Goal: Task Accomplishment & Management: Use online tool/utility

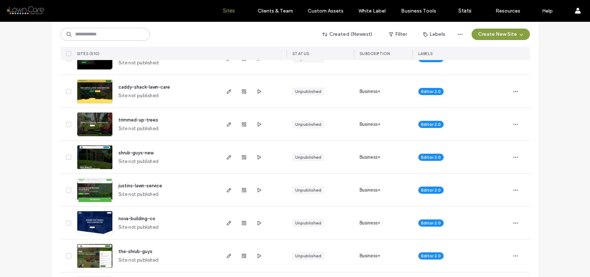
scroll to position [172, 0]
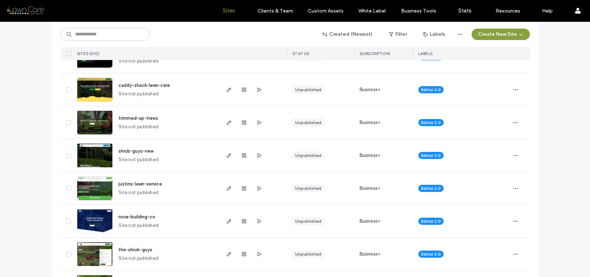
click at [105, 149] on img at bounding box center [94, 168] width 35 height 49
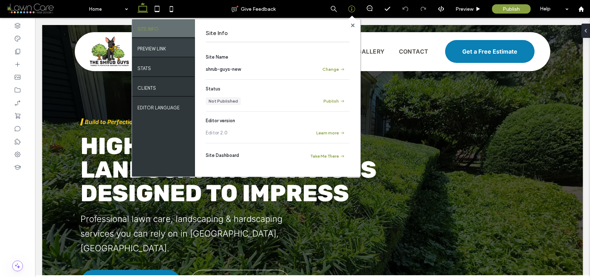
click at [165, 50] on label "PREVIEW LINK" at bounding box center [151, 47] width 29 height 9
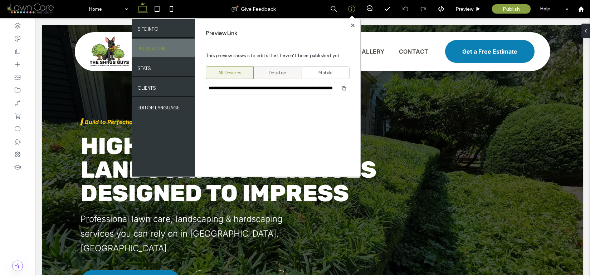
click at [276, 71] on span "Desktop" at bounding box center [278, 72] width 18 height 7
type input "**********"
click at [344, 90] on use "button" at bounding box center [343, 88] width 4 height 4
click at [353, 24] on use at bounding box center [352, 25] width 4 height 4
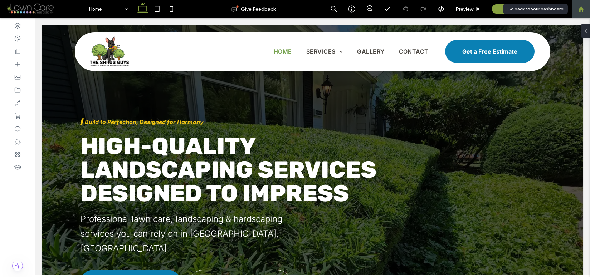
click at [581, 11] on icon at bounding box center [581, 9] width 6 height 6
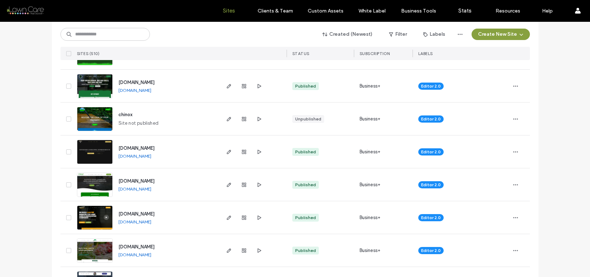
scroll to position [834, 0]
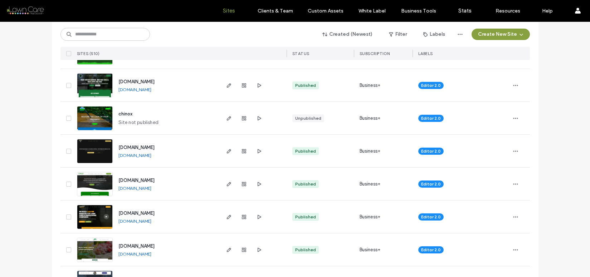
click at [151, 156] on link "www.jamesvporganiclandcare.com" at bounding box center [134, 155] width 33 height 5
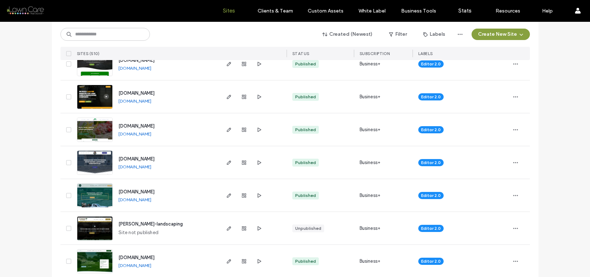
scroll to position [957, 0]
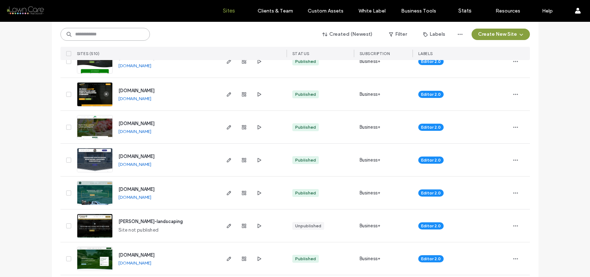
click at [95, 39] on input at bounding box center [104, 34] width 89 height 13
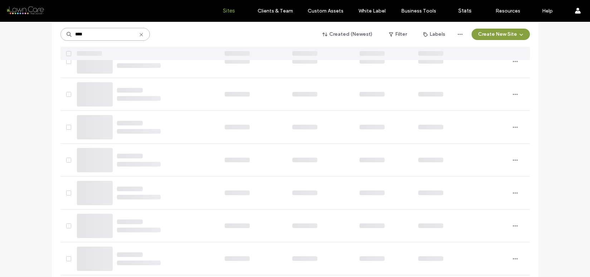
scroll to position [0, 0]
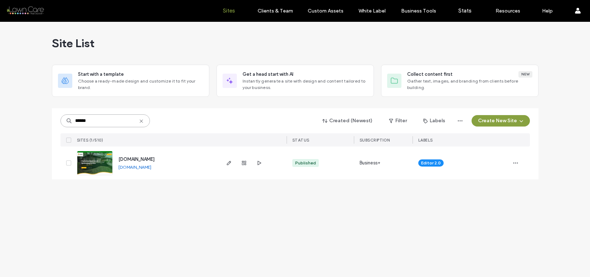
type input "******"
click at [108, 167] on img at bounding box center [94, 175] width 35 height 49
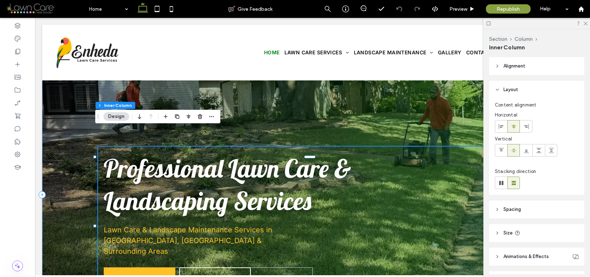
scroll to position [29, 0]
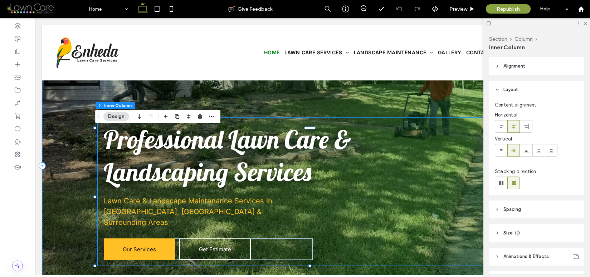
click at [226, 174] on span "Professional Lawn Care & Landscaping Services" at bounding box center [227, 156] width 247 height 64
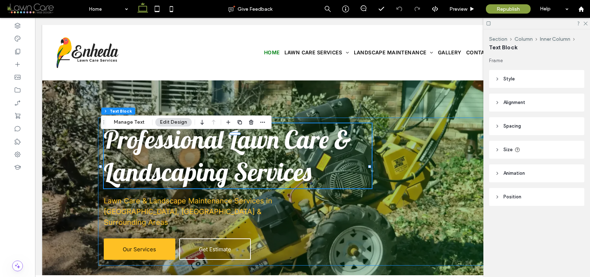
click at [314, 182] on p "Professional Lawn Care & Landscaping Services" at bounding box center [238, 155] width 268 height 65
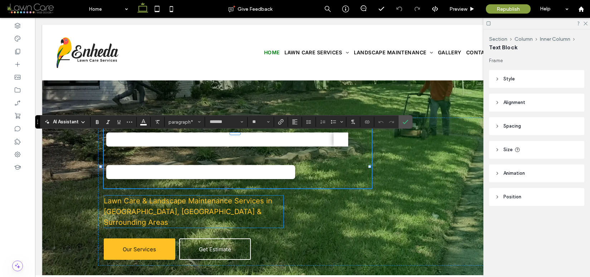
click at [152, 212] on span "Lawn Care & Landscape Maintenance Services in Plano, TX & Surrounding Areas" at bounding box center [188, 212] width 168 height 30
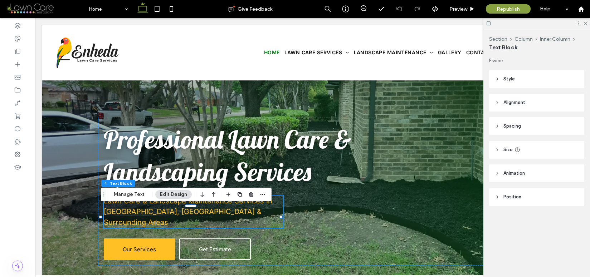
click at [152, 212] on span "Lawn Care & Landscape Maintenance Services in Plano, TX & Surrounding Areas" at bounding box center [188, 212] width 168 height 30
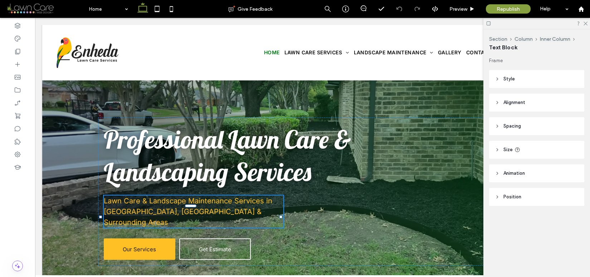
type input "*****"
type input "**"
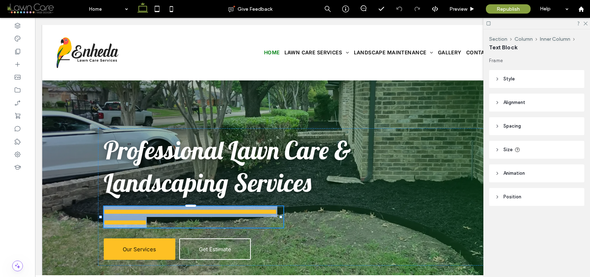
click at [152, 212] on span "**********" at bounding box center [190, 217] width 172 height 18
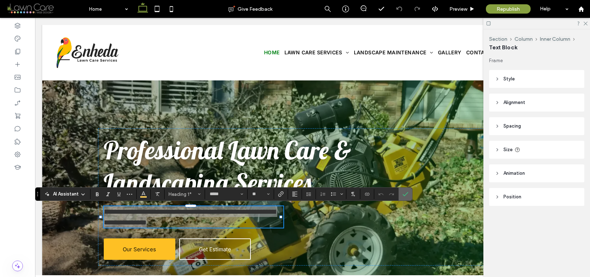
click at [407, 194] on icon "Confirm" at bounding box center [405, 194] width 6 height 6
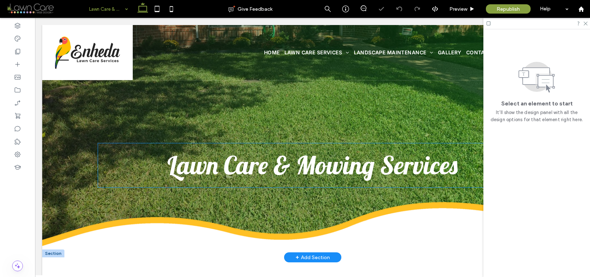
click at [374, 178] on span "Lawn Care & Mowing Services" at bounding box center [312, 164] width 290 height 31
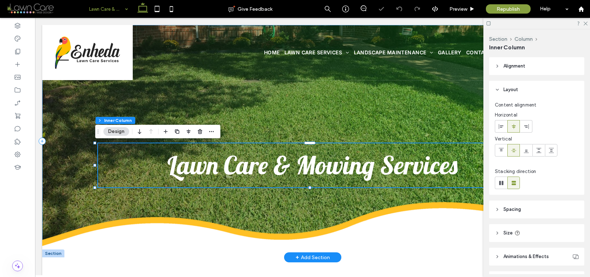
click at [374, 178] on span "Lawn Care & Mowing Services" at bounding box center [312, 164] width 290 height 31
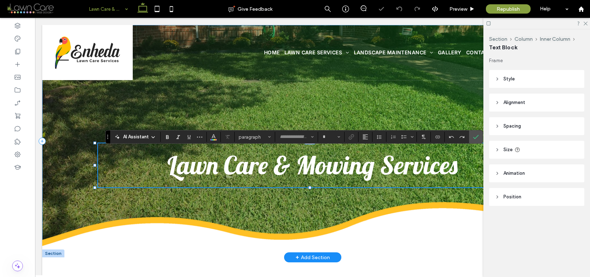
type input "*******"
type input "**"
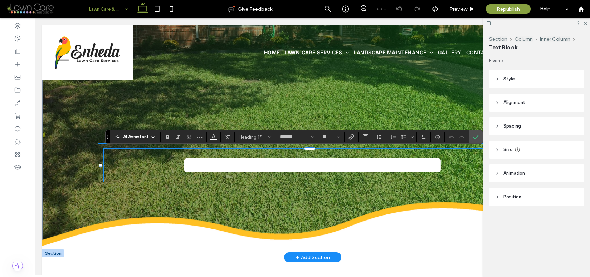
click at [455, 168] on h1 "**********" at bounding box center [313, 165] width 418 height 33
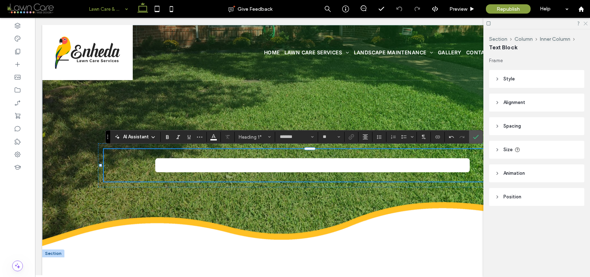
click at [584, 21] on icon at bounding box center [584, 23] width 5 height 5
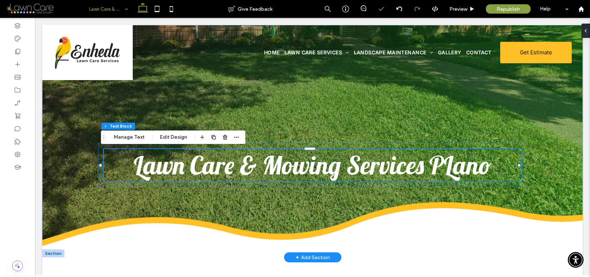
click at [487, 169] on span "Lawn Care & Mowing Services PLano" at bounding box center [312, 164] width 357 height 31
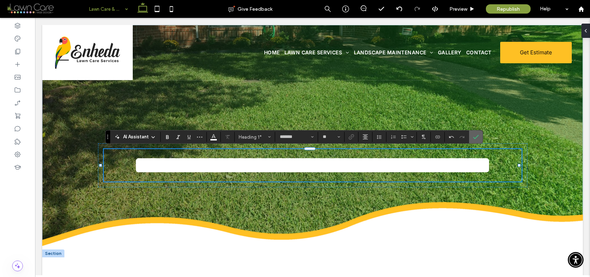
click at [476, 138] on icon "Confirm" at bounding box center [476, 137] width 6 height 6
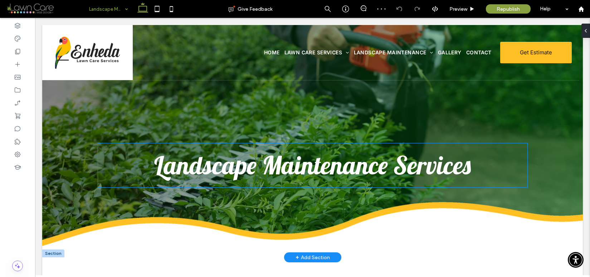
click at [409, 166] on span "Landscape Maintenance Services" at bounding box center [312, 164] width 316 height 31
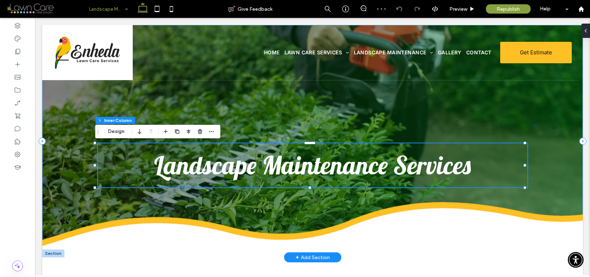
click at [409, 166] on span "Landscape Maintenance Services" at bounding box center [312, 164] width 316 height 31
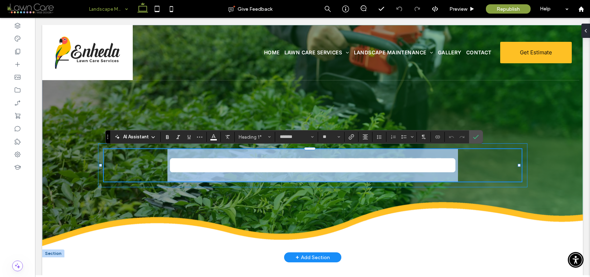
click at [470, 168] on h1 "**********" at bounding box center [313, 165] width 418 height 33
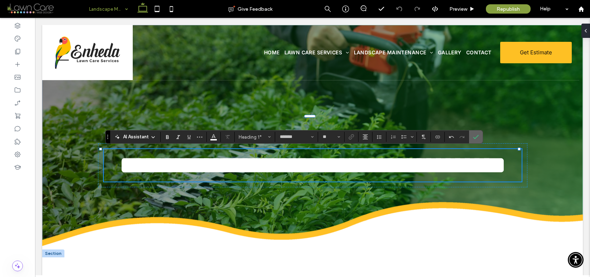
click at [476, 139] on icon "Confirm" at bounding box center [476, 137] width 6 height 6
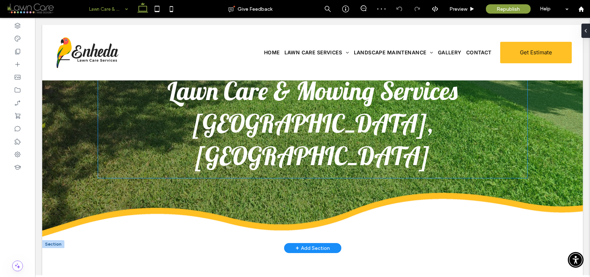
scroll to position [10, 0]
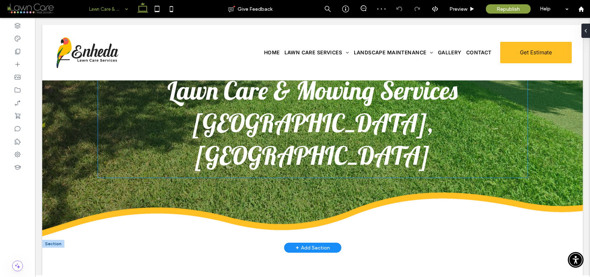
click at [431, 159] on span "Lawn Care & Mowing Services PLano, TX" at bounding box center [312, 123] width 290 height 97
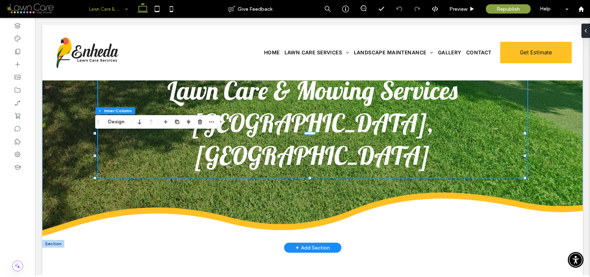
click at [431, 160] on span "Lawn Care & Mowing Services PLano, TX" at bounding box center [312, 123] width 290 height 97
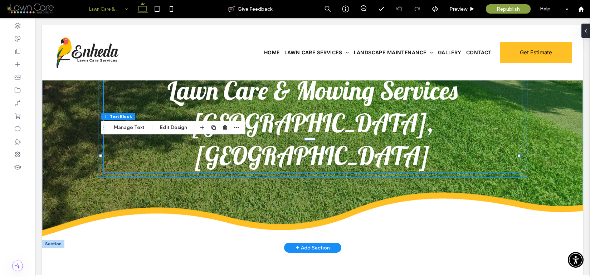
click at [427, 160] on span "Lawn Care & Mowing Services PLano, TX" at bounding box center [312, 123] width 290 height 97
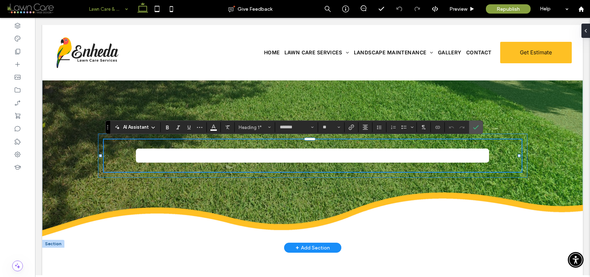
click at [427, 159] on span "**********" at bounding box center [312, 155] width 358 height 25
click at [478, 129] on icon "Confirm" at bounding box center [476, 127] width 6 height 6
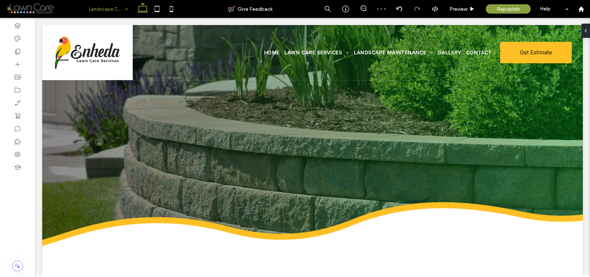
scroll to position [0, 0]
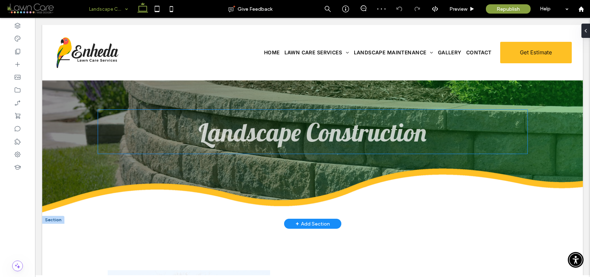
scroll to position [38, 0]
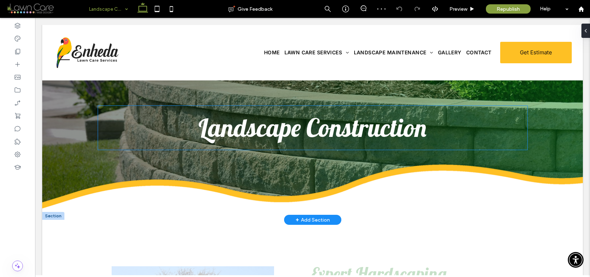
click at [343, 133] on span "Landscape Construction" at bounding box center [312, 127] width 228 height 31
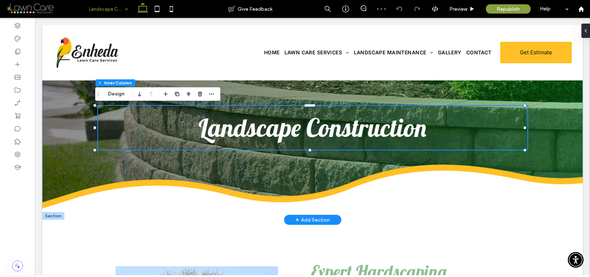
click at [343, 133] on span "Landscape Construction" at bounding box center [312, 127] width 228 height 31
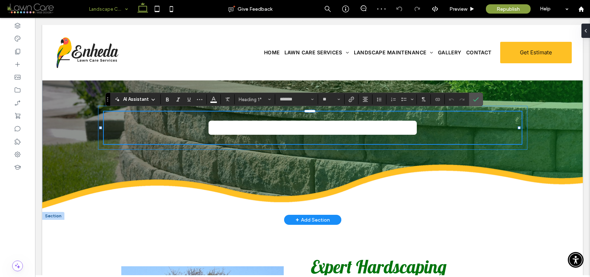
click at [425, 132] on h1 "**********" at bounding box center [313, 128] width 418 height 33
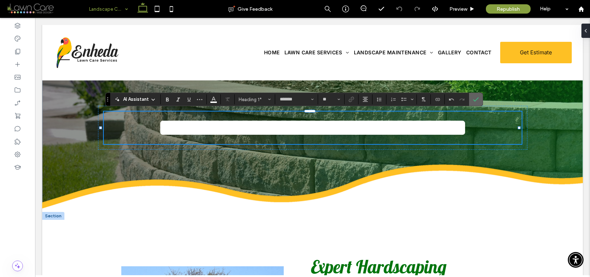
click at [475, 99] on icon "Confirm" at bounding box center [476, 100] width 6 height 6
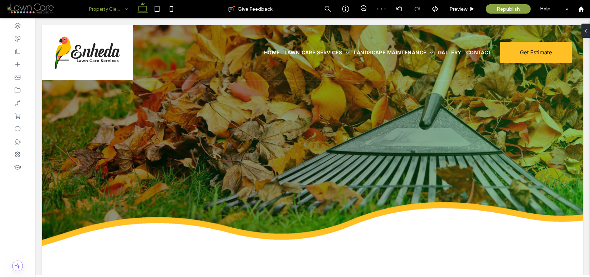
scroll to position [0, 0]
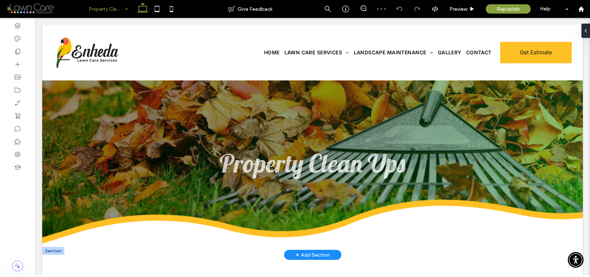
scroll to position [3, 0]
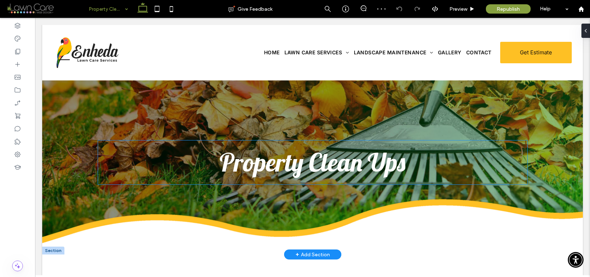
click at [333, 163] on span "Property Clean Ups" at bounding box center [313, 162] width 186 height 31
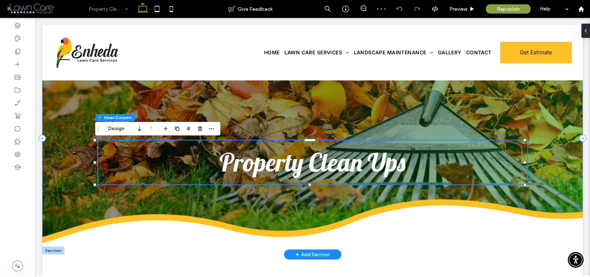
click at [358, 163] on span "Property Clean Ups" at bounding box center [313, 162] width 186 height 31
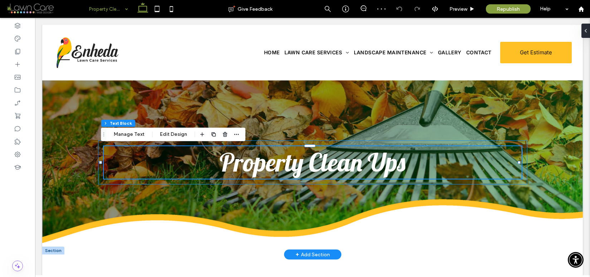
click at [400, 163] on span "Property Clean Ups" at bounding box center [313, 162] width 186 height 31
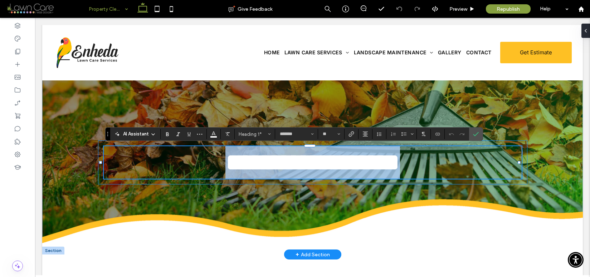
click at [402, 164] on h1 "**********" at bounding box center [313, 162] width 418 height 33
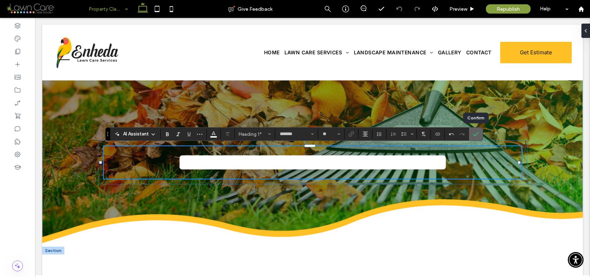
click at [475, 136] on icon "Confirm" at bounding box center [476, 134] width 6 height 6
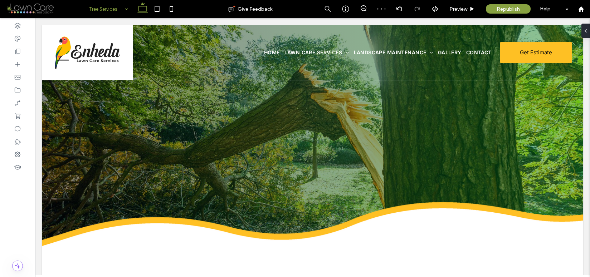
scroll to position [0, 0]
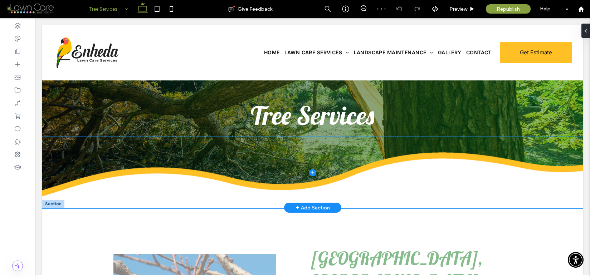
scroll to position [49, 0]
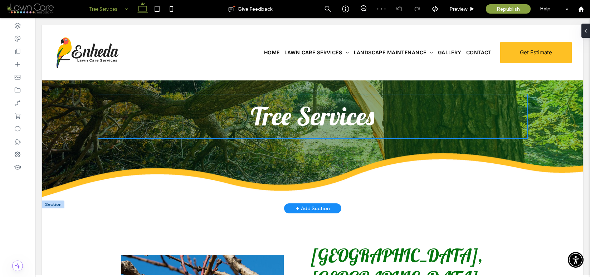
click at [334, 123] on span "Tree Services" at bounding box center [312, 115] width 123 height 31
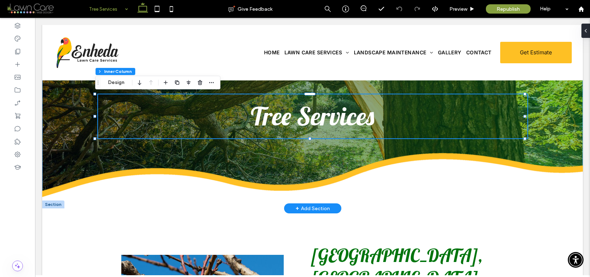
click at [360, 118] on span "Tree Services" at bounding box center [312, 115] width 123 height 31
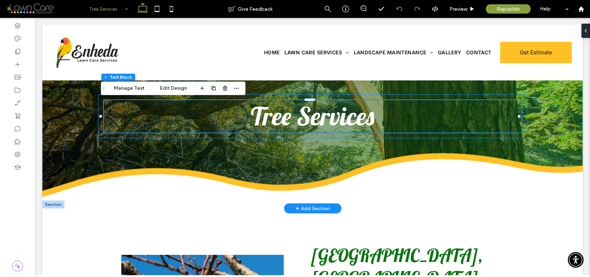
click at [370, 118] on span "Tree Services" at bounding box center [312, 115] width 123 height 31
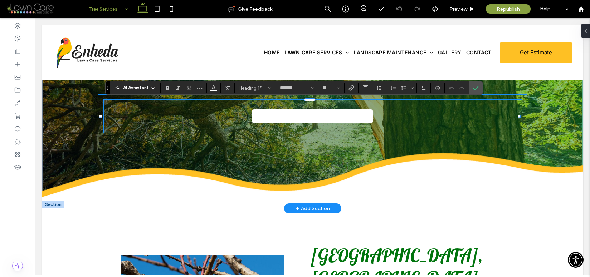
click at [373, 118] on h1 "**********" at bounding box center [313, 116] width 418 height 33
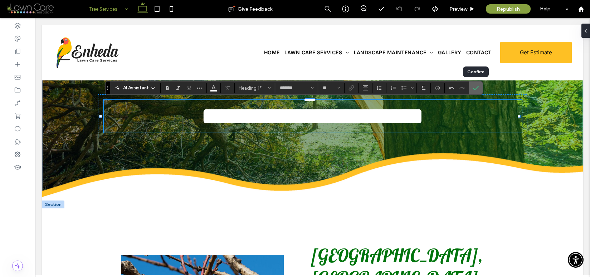
click at [476, 86] on icon "Confirm" at bounding box center [476, 88] width 6 height 6
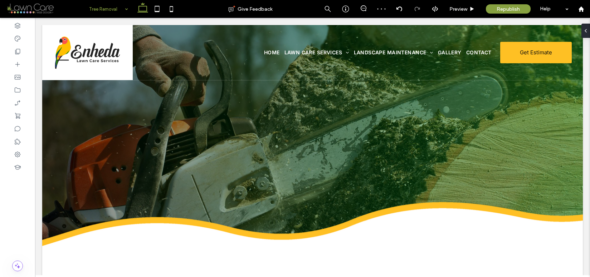
scroll to position [0, 0]
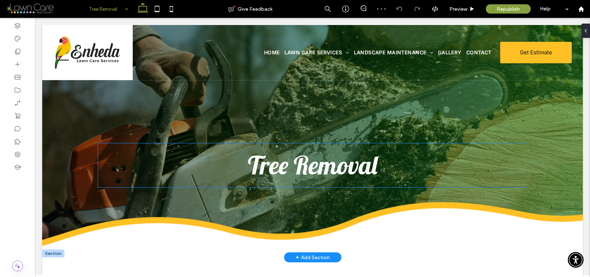
click at [338, 168] on span "Tree Removal" at bounding box center [312, 164] width 129 height 31
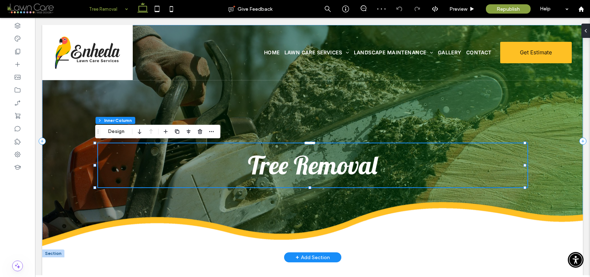
click at [347, 168] on span "Tree Removal" at bounding box center [312, 164] width 129 height 31
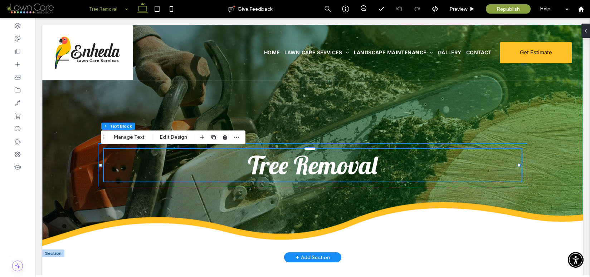
click at [375, 168] on h1 "Tree Removal" at bounding box center [313, 165] width 418 height 33
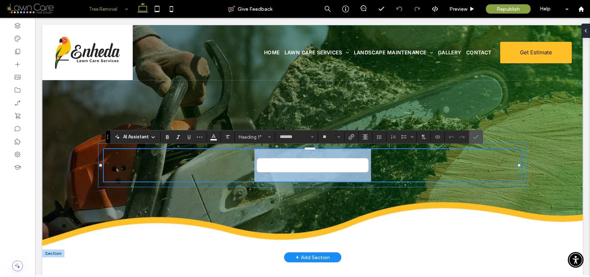
click at [378, 167] on h1 "**********" at bounding box center [313, 165] width 418 height 33
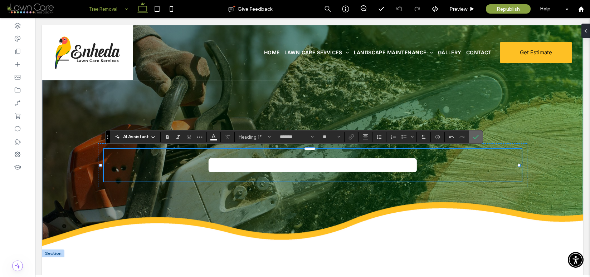
click at [477, 137] on icon "Confirm" at bounding box center [476, 137] width 6 height 6
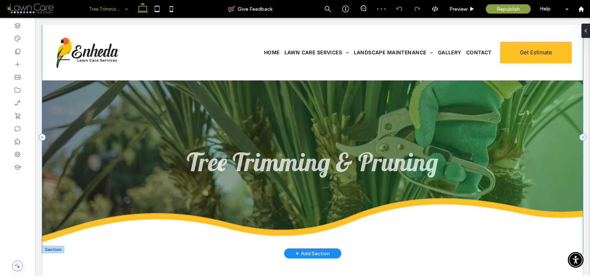
scroll to position [4, 0]
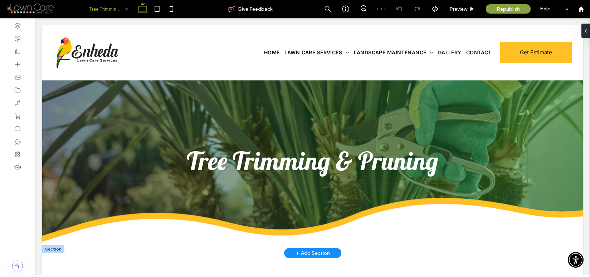
click at [394, 162] on span "Tree Trimming & Pruning" at bounding box center [312, 160] width 251 height 31
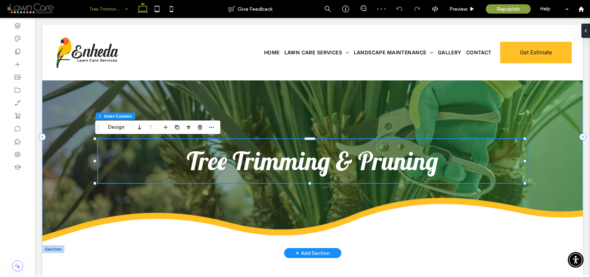
click at [394, 162] on span "Tree Trimming & Pruning" at bounding box center [312, 160] width 251 height 31
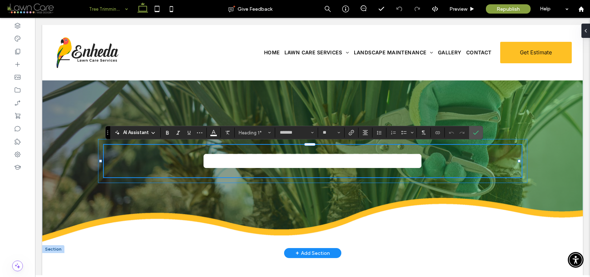
click at [424, 161] on span "**********" at bounding box center [312, 160] width 223 height 25
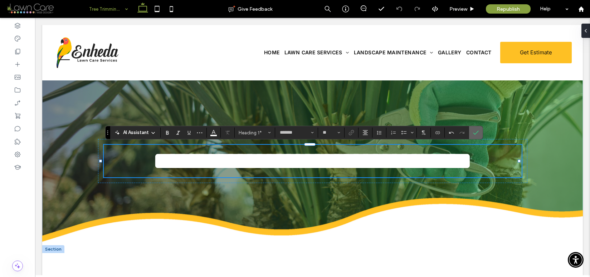
click at [473, 131] on icon "Confirm" at bounding box center [476, 133] width 6 height 6
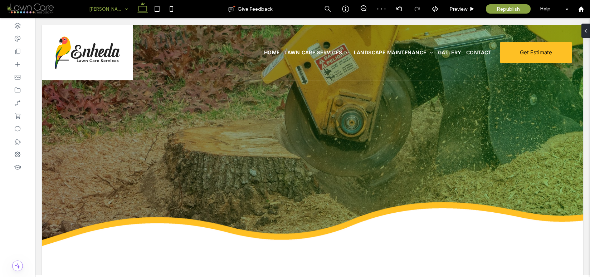
scroll to position [0, 0]
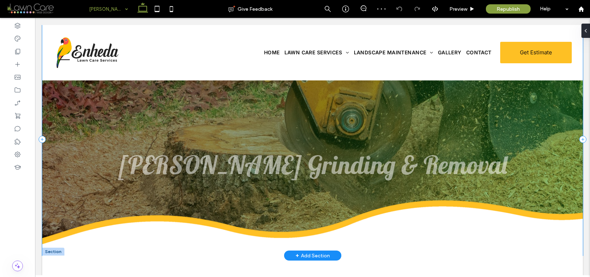
scroll to position [3, 0]
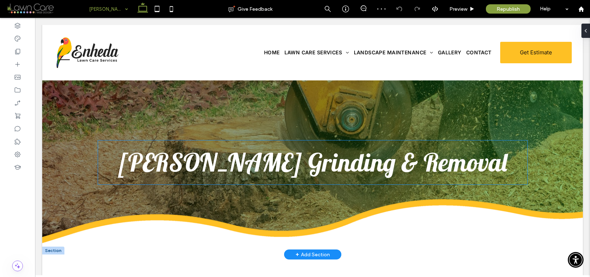
click at [364, 159] on span "Stump Grinding & Removal" at bounding box center [312, 162] width 389 height 31
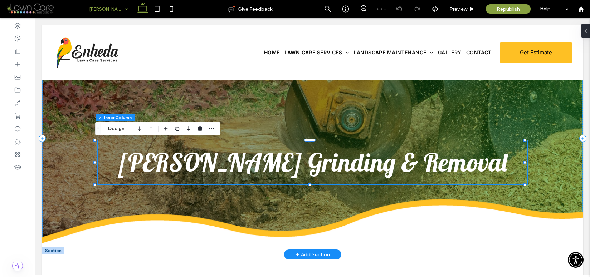
click at [415, 164] on span "Stump Grinding & Removal" at bounding box center [312, 162] width 389 height 31
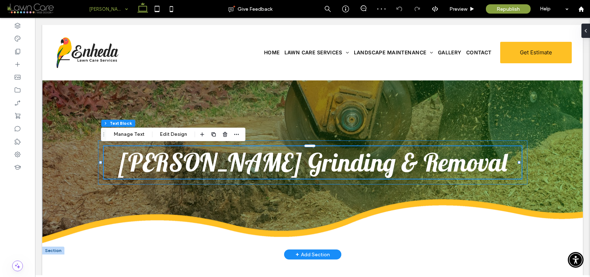
click at [441, 163] on span "Stump Grinding & Removal" at bounding box center [312, 162] width 389 height 31
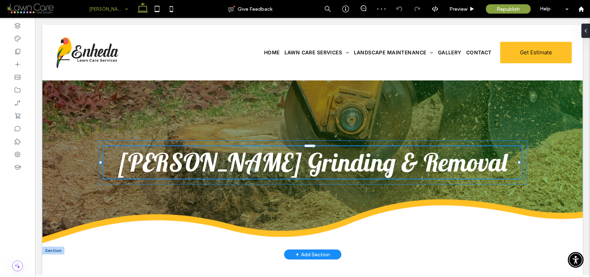
type input "*******"
type input "**"
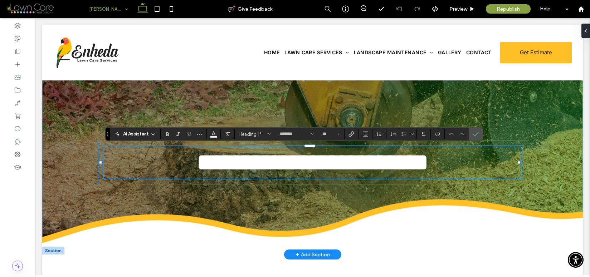
click at [445, 164] on h1 "**********" at bounding box center [313, 162] width 418 height 33
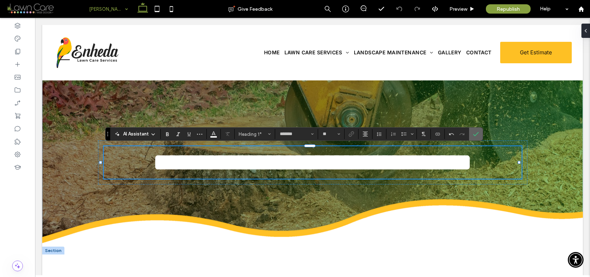
click at [474, 136] on use "Confirm" at bounding box center [476, 134] width 6 height 4
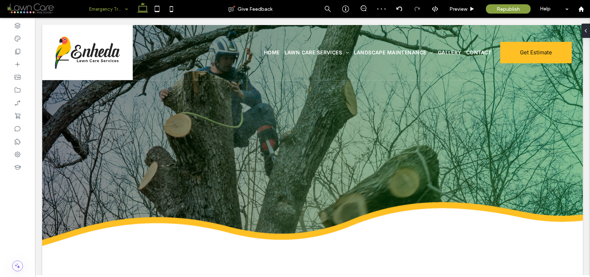
scroll to position [0, 0]
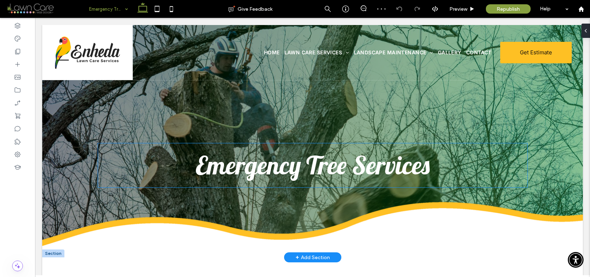
click at [379, 172] on span "Emergency Tree Services" at bounding box center [313, 164] width 234 height 31
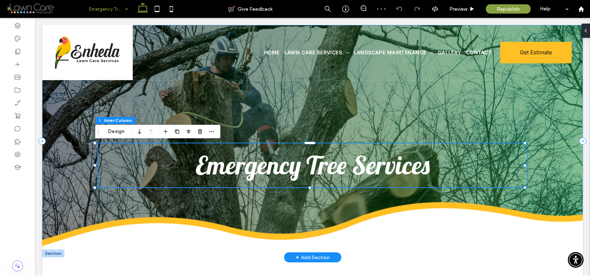
click at [379, 172] on span "Emergency Tree Services" at bounding box center [313, 164] width 234 height 31
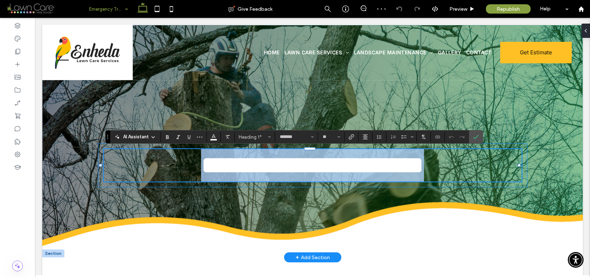
click at [428, 169] on h1 "**********" at bounding box center [313, 165] width 418 height 33
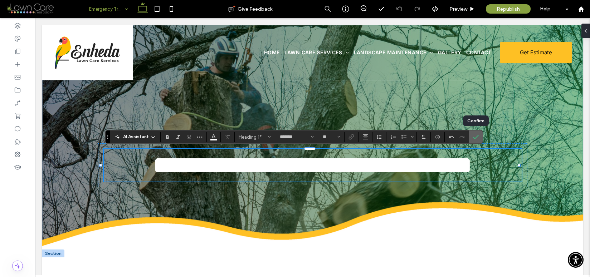
click at [479, 136] on label "Confirm" at bounding box center [475, 136] width 11 height 13
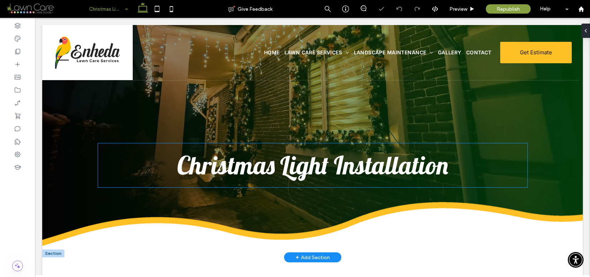
click at [393, 168] on span "Christmas Light Installation" at bounding box center [312, 164] width 271 height 31
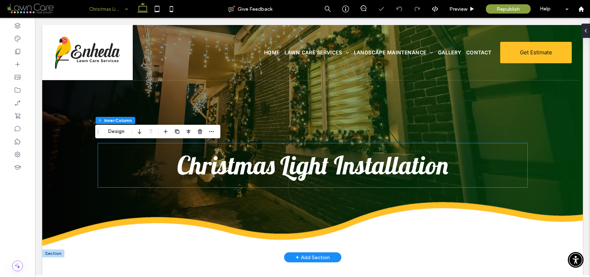
type input "***"
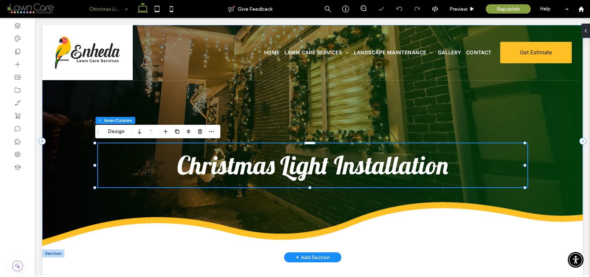
click at [393, 168] on span "Christmas Light Installation" at bounding box center [312, 164] width 271 height 31
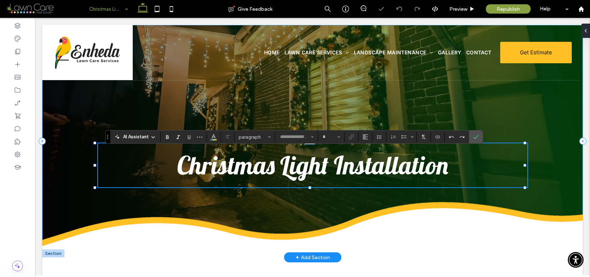
type input "*******"
type input "**"
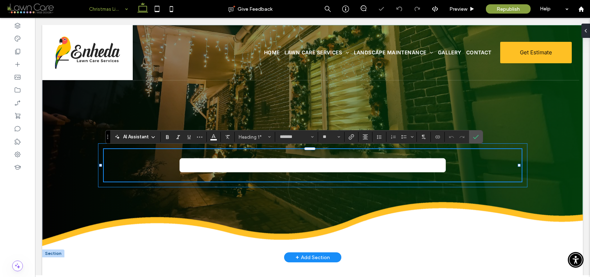
click at [443, 167] on span "**********" at bounding box center [312, 165] width 271 height 25
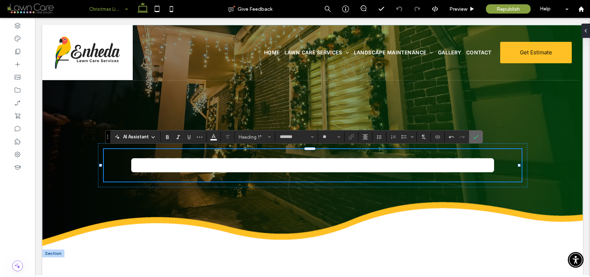
click at [475, 137] on icon "Confirm" at bounding box center [476, 137] width 6 height 6
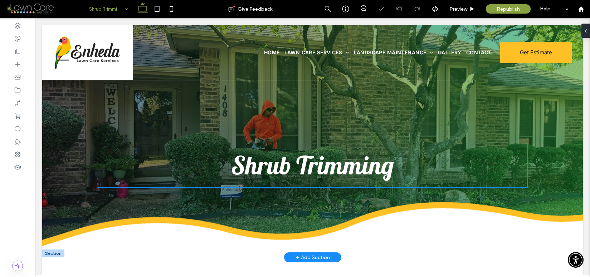
click at [368, 171] on span "Shrub Trimming" at bounding box center [312, 164] width 163 height 31
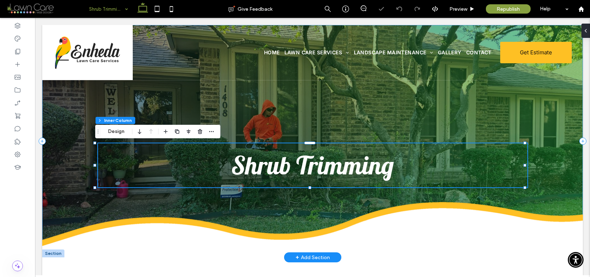
click at [368, 171] on span "Shrub Trimming" at bounding box center [312, 164] width 163 height 31
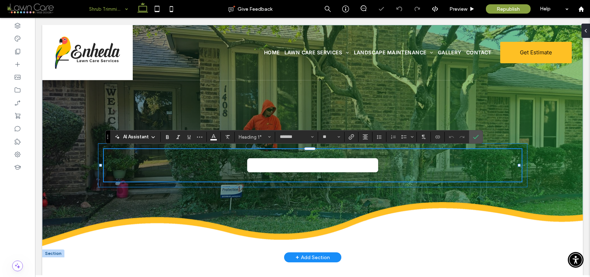
click at [391, 171] on h1 "**********" at bounding box center [313, 165] width 418 height 33
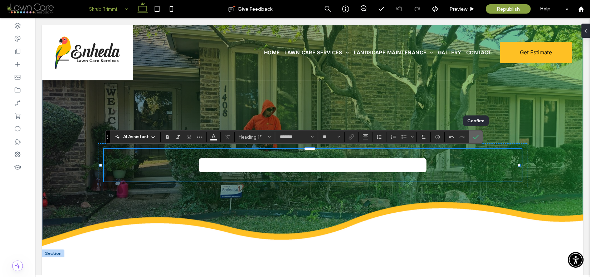
click at [476, 139] on icon "Confirm" at bounding box center [476, 137] width 6 height 6
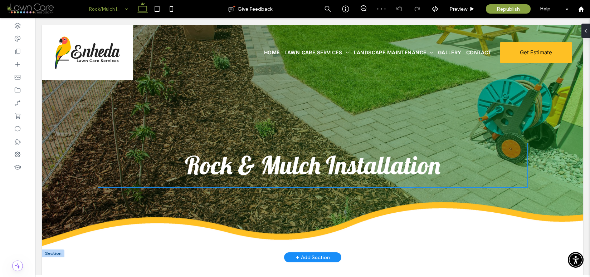
click at [432, 171] on span "Rock & Mulch Installation" at bounding box center [312, 164] width 255 height 31
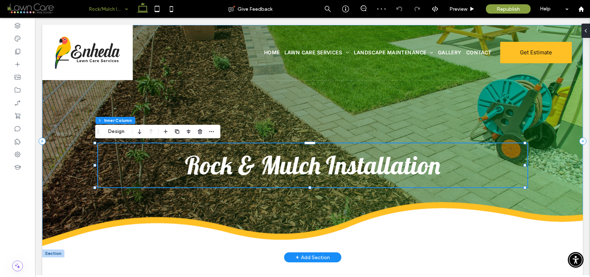
click at [436, 168] on span "Rock & Mulch Installation" at bounding box center [312, 164] width 255 height 31
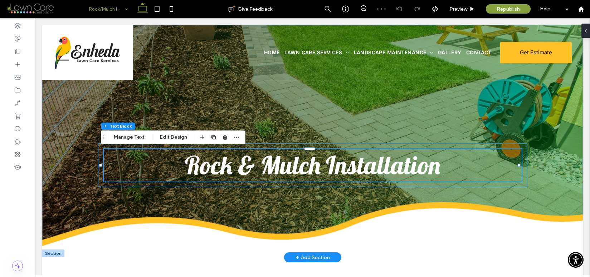
click at [440, 167] on h1 "Rock & Mulch Installation" at bounding box center [313, 165] width 418 height 33
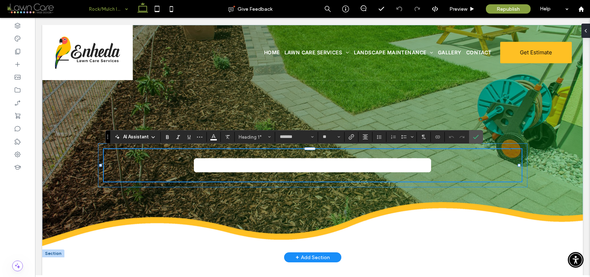
click at [438, 168] on h1 "**********" at bounding box center [313, 165] width 418 height 33
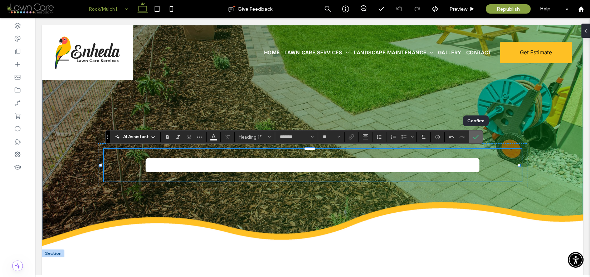
click at [476, 139] on icon "Confirm" at bounding box center [476, 137] width 6 height 6
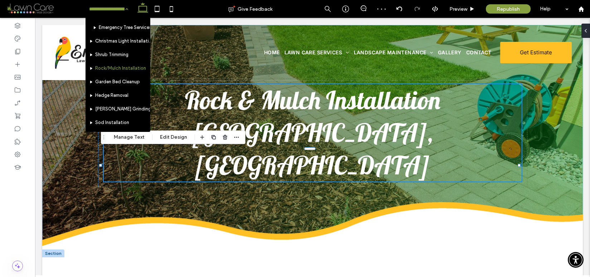
scroll to position [132, 0]
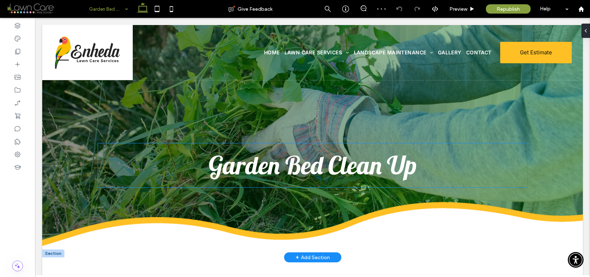
click at [393, 166] on span "Garden Bed Clean Up" at bounding box center [312, 164] width 208 height 31
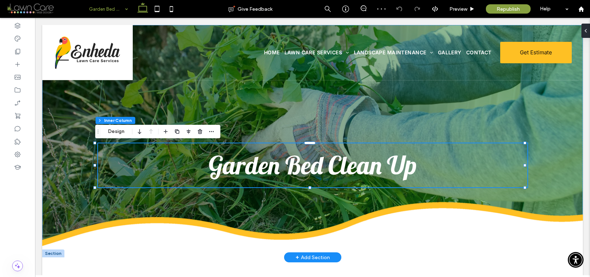
click at [393, 166] on span "Garden Bed Clean Up" at bounding box center [312, 164] width 208 height 31
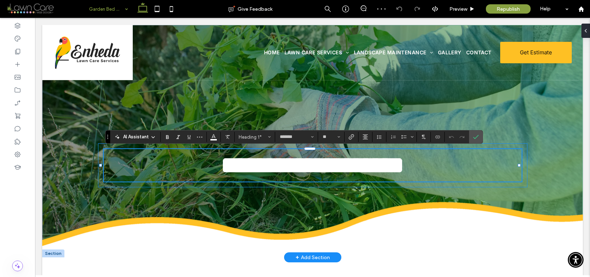
click at [404, 170] on span "**********" at bounding box center [312, 165] width 184 height 25
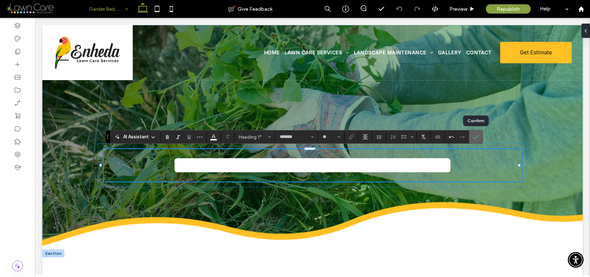
click at [476, 133] on span "Confirm" at bounding box center [476, 137] width 6 height 12
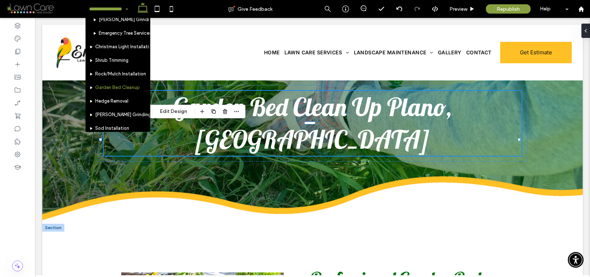
scroll to position [115, 0]
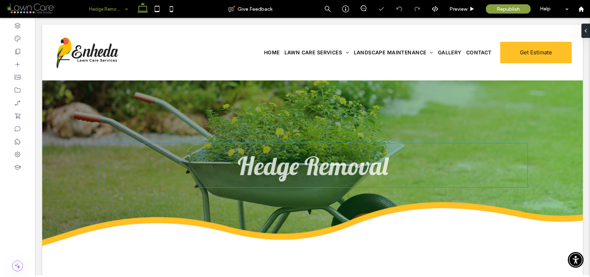
scroll to position [3, 0]
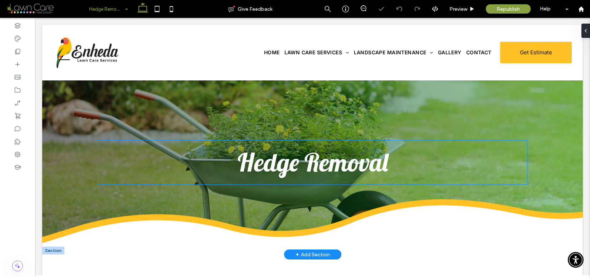
click at [396, 169] on h1 "Hedge Removal" at bounding box center [313, 162] width 418 height 33
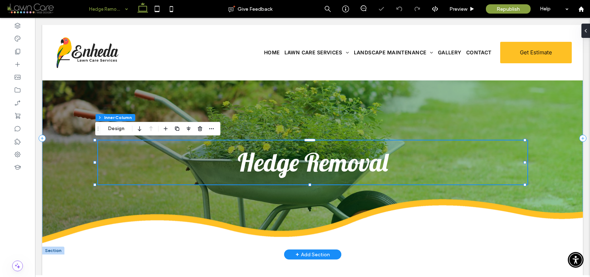
click at [386, 166] on h1 "Hedge Removal" at bounding box center [313, 162] width 418 height 33
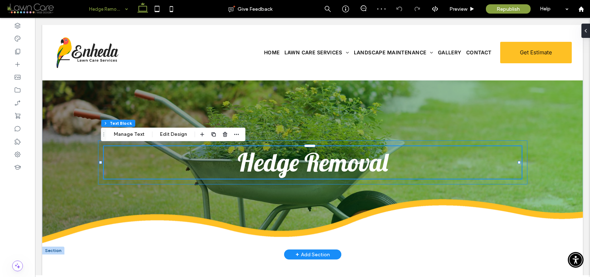
click at [387, 164] on h1 "Hedge Removal" at bounding box center [313, 162] width 418 height 33
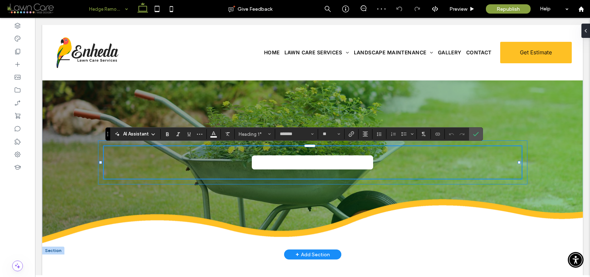
click at [388, 162] on h1 "**********" at bounding box center [313, 162] width 418 height 33
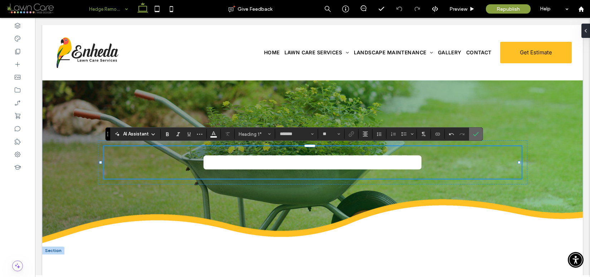
click at [475, 134] on icon "Confirm" at bounding box center [476, 134] width 6 height 6
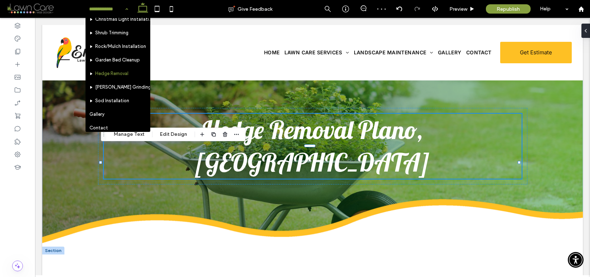
scroll to position [142, 0]
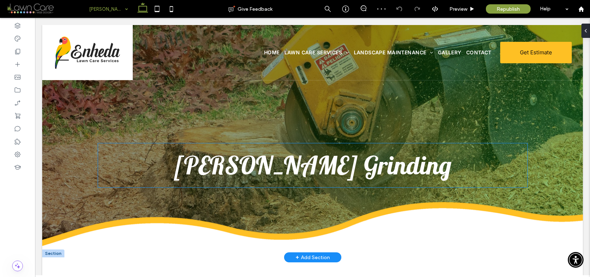
click at [371, 166] on span "Stump Grinding" at bounding box center [312, 164] width 277 height 31
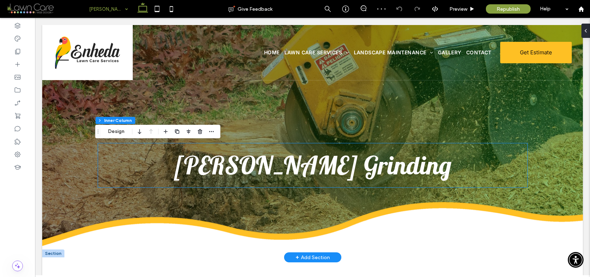
type input "***"
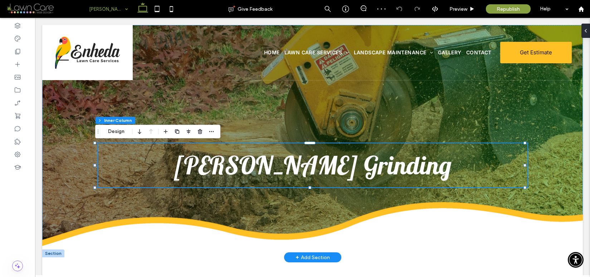
click at [371, 166] on span "Stump Grinding" at bounding box center [312, 164] width 277 height 31
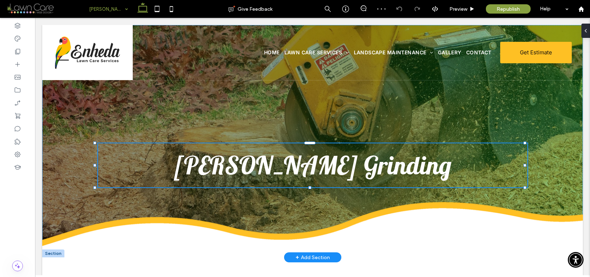
type input "*******"
type input "**"
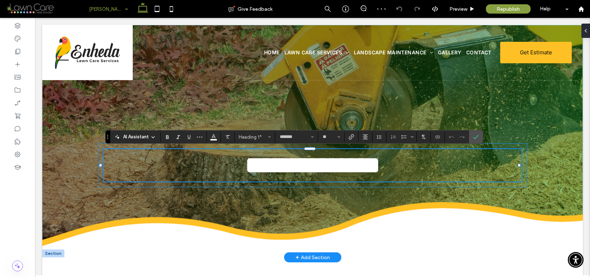
click at [391, 168] on h1 "**********" at bounding box center [313, 165] width 418 height 33
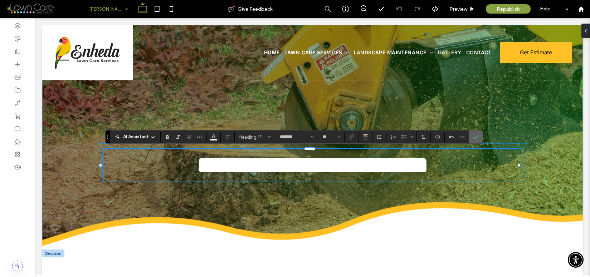
click at [475, 138] on use "Confirm" at bounding box center [476, 137] width 6 height 4
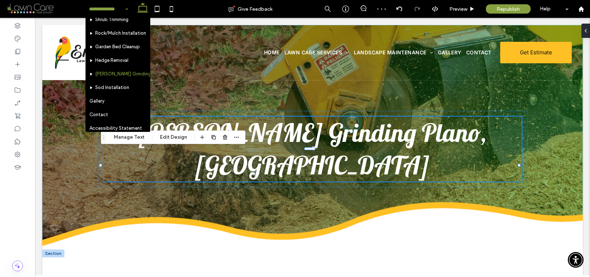
scroll to position [157, 0]
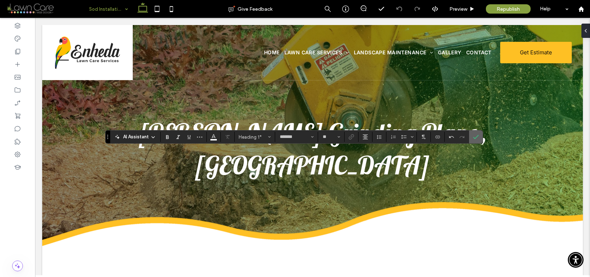
click at [475, 137] on use "Confirm" at bounding box center [476, 137] width 6 height 4
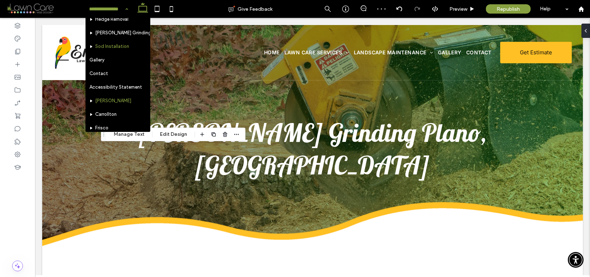
scroll to position [196, 0]
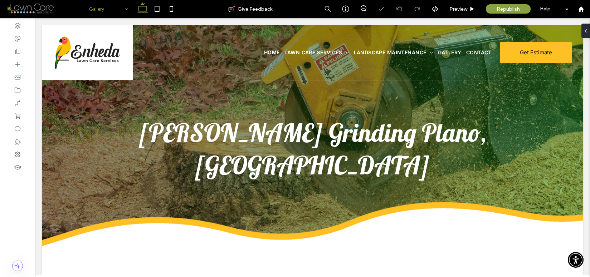
click at [93, 13] on input at bounding box center [106, 9] width 35 height 18
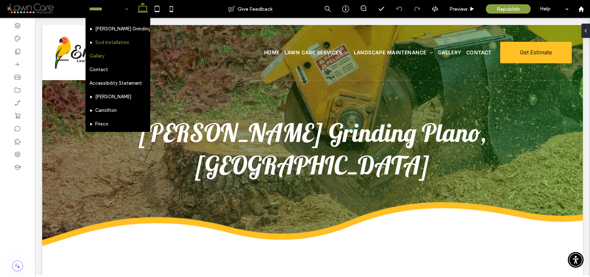
scroll to position [192, 0]
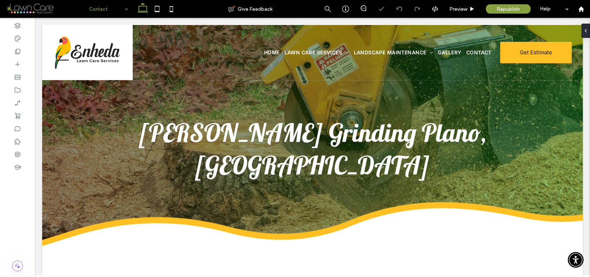
click at [102, 9] on input at bounding box center [106, 9] width 35 height 18
click at [503, 8] on span "Republish" at bounding box center [507, 9] width 23 height 6
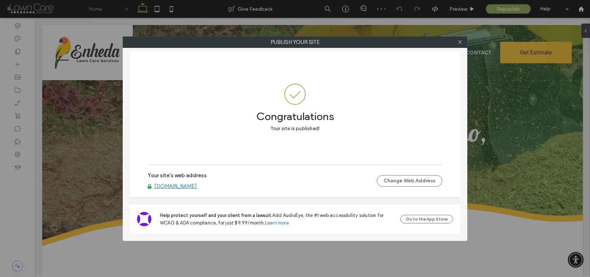
click at [189, 187] on link "[DOMAIN_NAME]" at bounding box center [175, 186] width 43 height 6
click at [459, 42] on use at bounding box center [460, 42] width 4 height 4
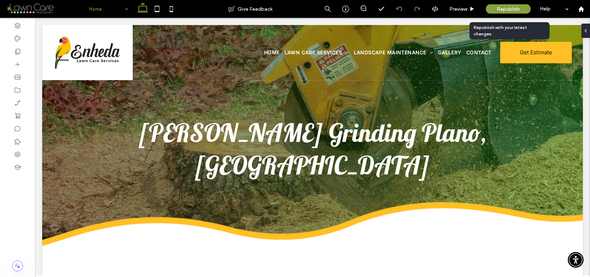
click at [501, 7] on span "Republish" at bounding box center [507, 9] width 23 height 6
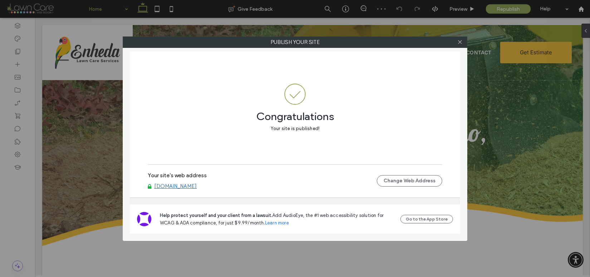
click at [188, 188] on link "www.enhedalawncareservices.com" at bounding box center [175, 186] width 43 height 6
click at [461, 44] on icon at bounding box center [459, 41] width 5 height 5
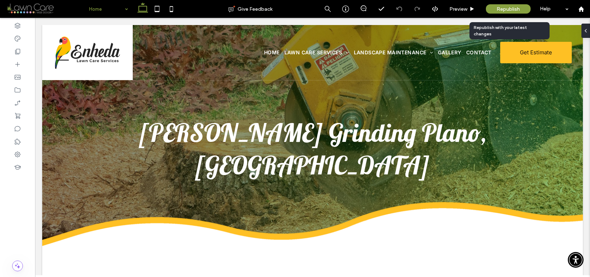
click at [499, 8] on span "Republish" at bounding box center [507, 9] width 23 height 6
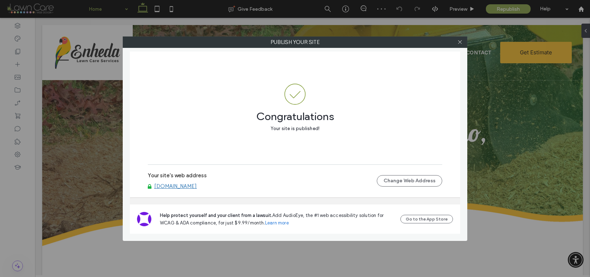
click at [197, 186] on link "www.enhedalawncareservices.com" at bounding box center [175, 186] width 43 height 6
click at [459, 43] on icon at bounding box center [459, 41] width 5 height 5
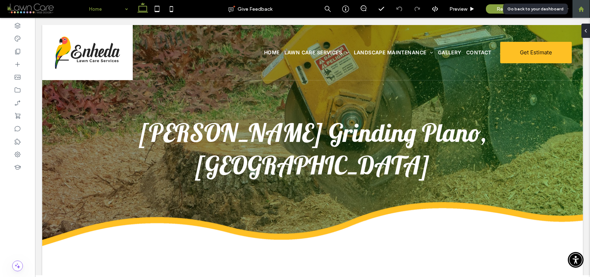
click at [579, 8] on use at bounding box center [580, 8] width 5 height 5
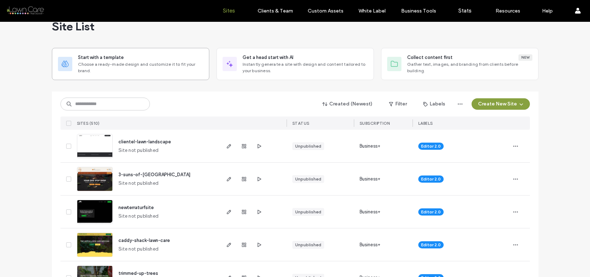
scroll to position [16, 0]
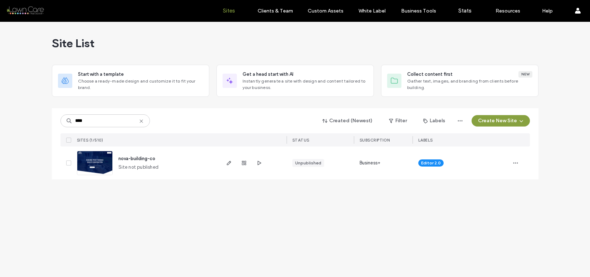
type input "****"
click at [95, 162] on img at bounding box center [94, 175] width 35 height 49
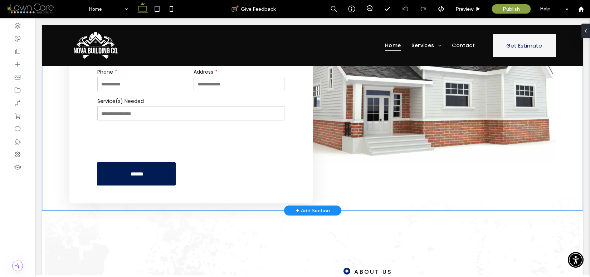
scroll to position [59, 0]
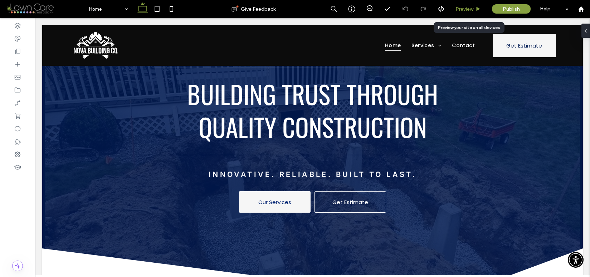
click at [461, 8] on span "Preview" at bounding box center [464, 9] width 18 height 6
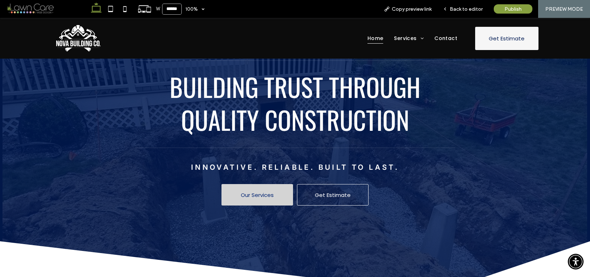
click at [269, 193] on span "Our Services" at bounding box center [257, 195] width 33 height 8
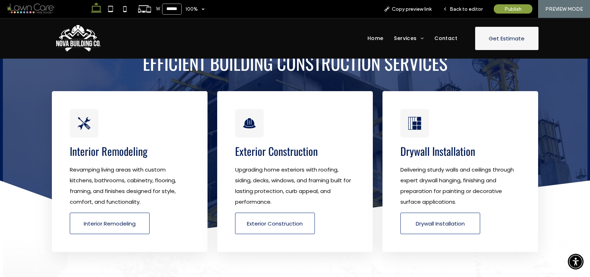
scroll to position [1045, 0]
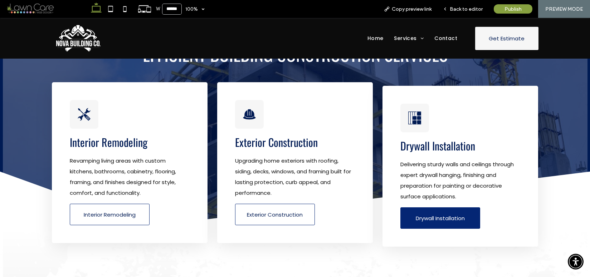
click at [415, 214] on span "Drywall Installation" at bounding box center [439, 218] width 49 height 8
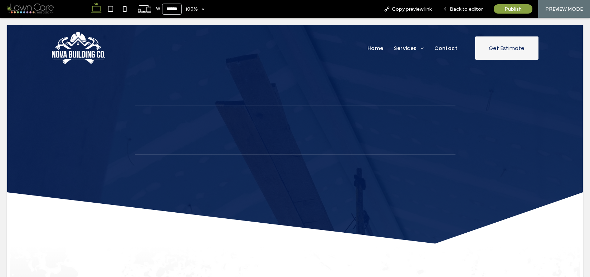
scroll to position [0, 0]
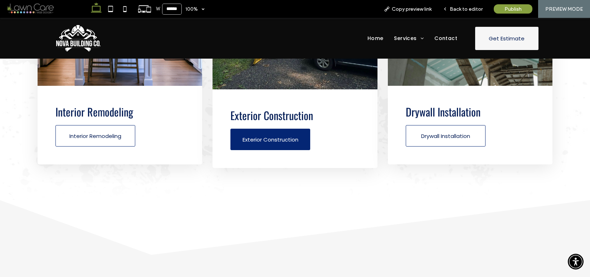
scroll to position [732, 0]
click at [292, 143] on span "Exterior Construction" at bounding box center [270, 140] width 56 height 8
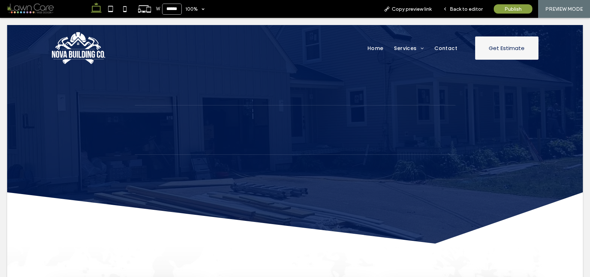
scroll to position [0, 0]
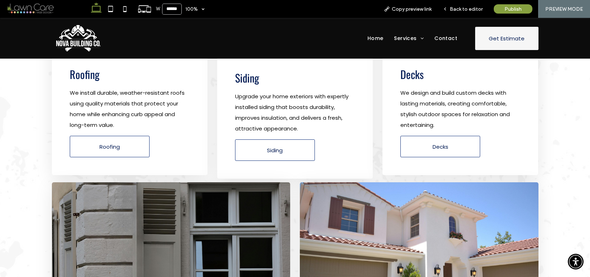
scroll to position [326, 0]
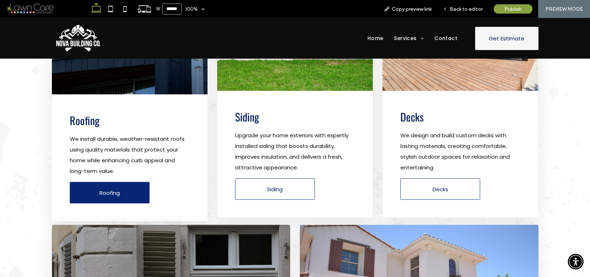
click at [125, 189] on link "Roofing" at bounding box center [110, 192] width 80 height 21
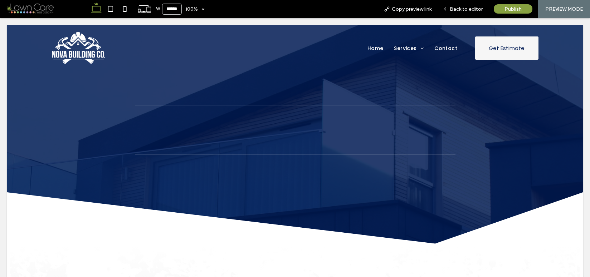
scroll to position [0, 0]
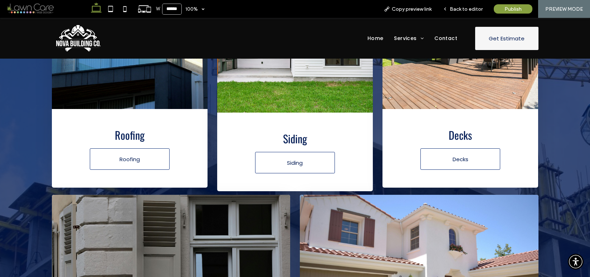
scroll to position [728, 0]
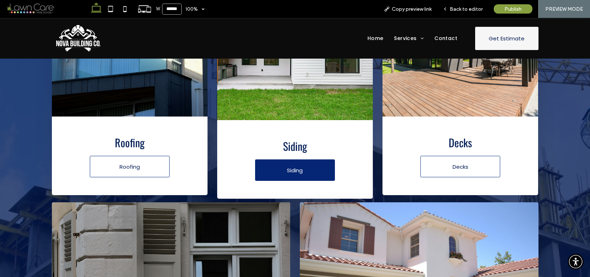
click at [272, 176] on link "Siding" at bounding box center [295, 169] width 80 height 21
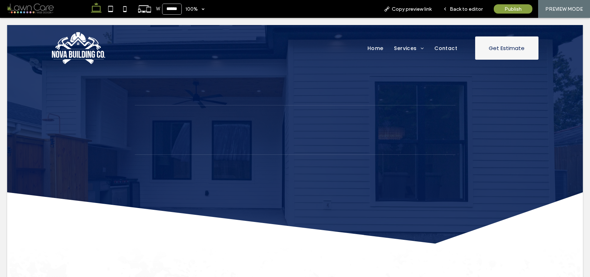
scroll to position [0, 0]
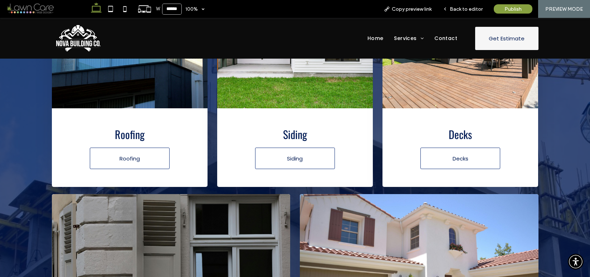
scroll to position [737, 0]
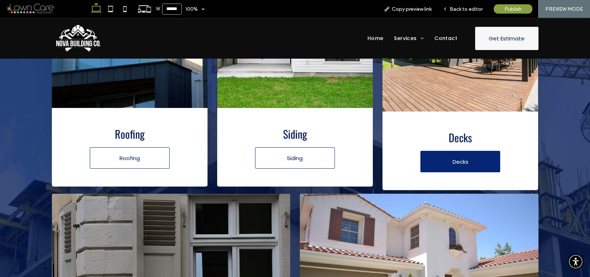
click at [422, 154] on link "Decks" at bounding box center [460, 161] width 80 height 21
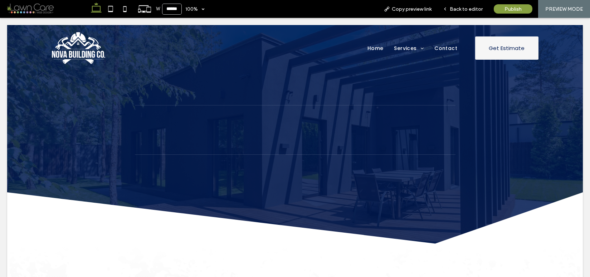
scroll to position [0, 0]
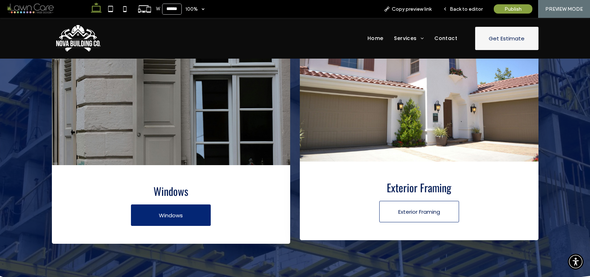
scroll to position [914, 0]
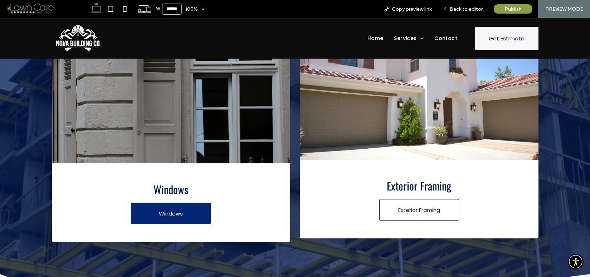
click at [172, 206] on link "Windows" at bounding box center [171, 213] width 80 height 21
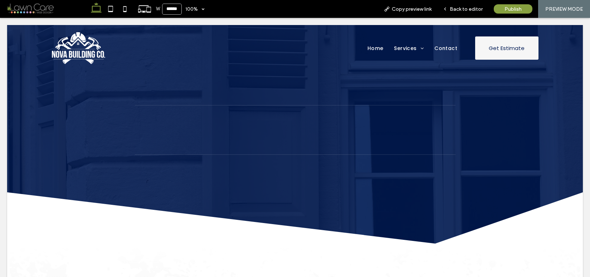
scroll to position [0, 0]
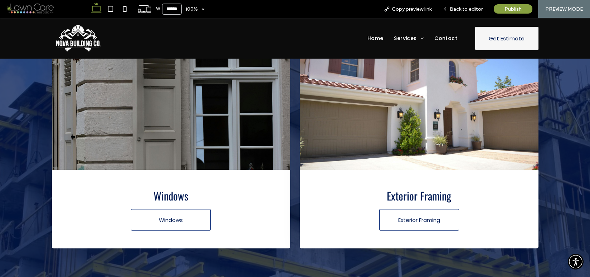
scroll to position [969, 0]
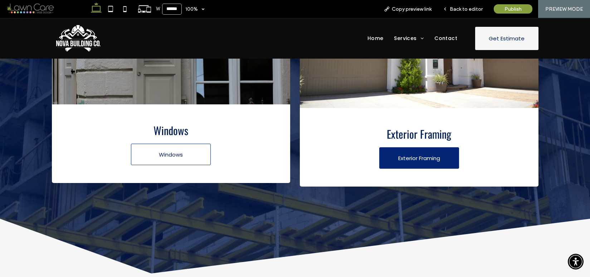
click at [397, 165] on link "Exterior Framing" at bounding box center [419, 157] width 80 height 21
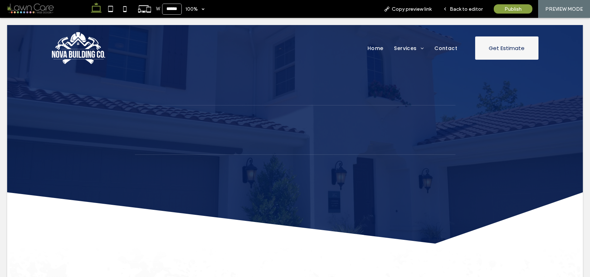
scroll to position [0, 0]
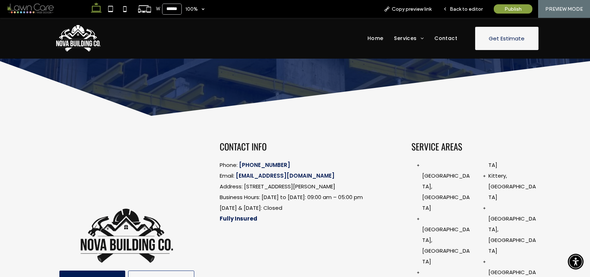
scroll to position [1131, 0]
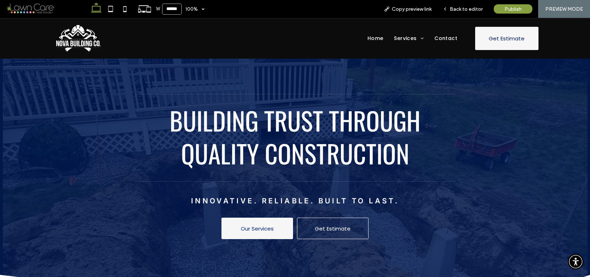
scroll to position [30, 0]
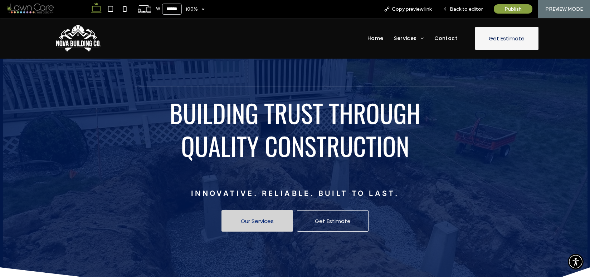
click at [265, 223] on span "Our Services" at bounding box center [257, 221] width 33 height 8
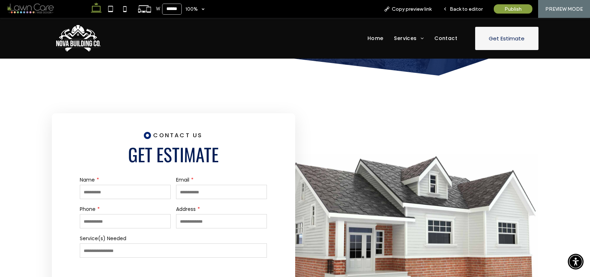
scroll to position [0, 0]
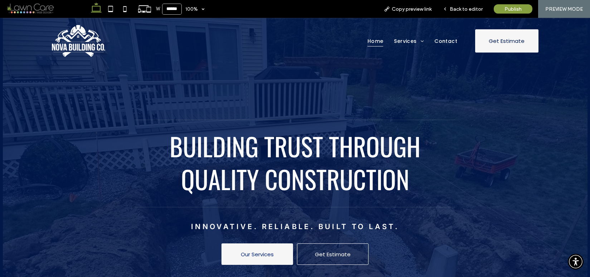
click at [373, 40] on span "Home" at bounding box center [375, 41] width 16 height 11
click at [293, 173] on span "Building Trust Through Quality Construction" at bounding box center [294, 162] width 251 height 70
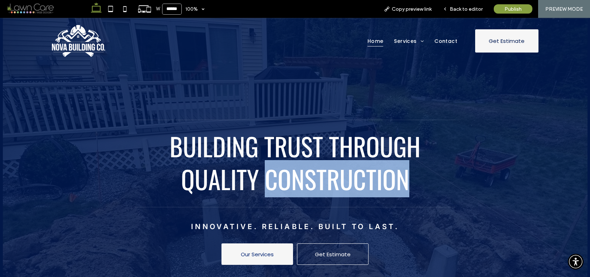
click at [293, 173] on span "Building Trust Through Quality Construction" at bounding box center [294, 162] width 251 height 70
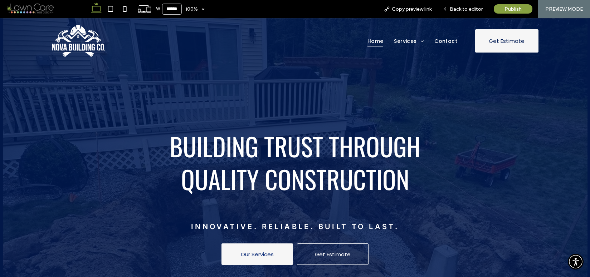
click at [266, 145] on span "Building Trust Through Quality Construction" at bounding box center [294, 162] width 251 height 70
click at [464, 9] on span "Back to editor" at bounding box center [465, 9] width 33 height 6
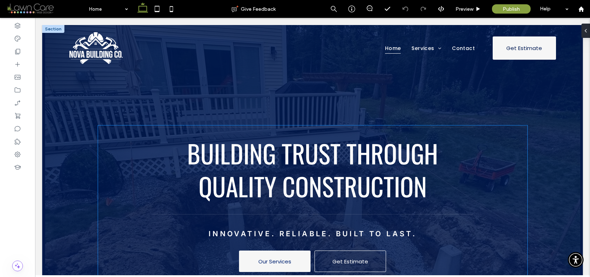
click at [320, 165] on span "Building Trust Through Quality Construction" at bounding box center [312, 169] width 251 height 70
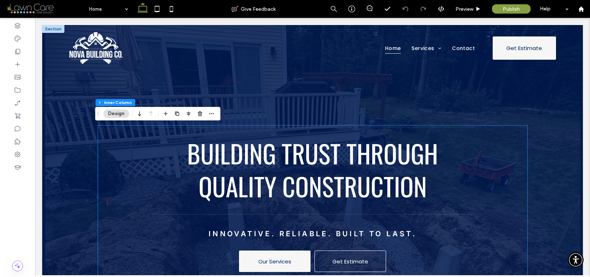
click at [320, 165] on span "Building Trust Through Quality Construction" at bounding box center [312, 169] width 251 height 70
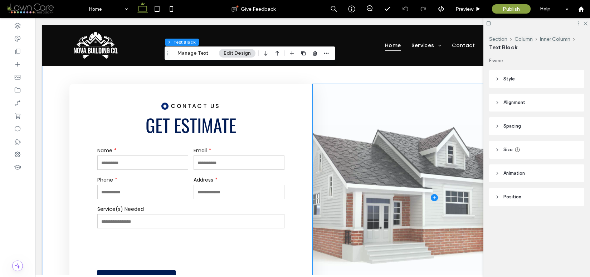
scroll to position [477, 0]
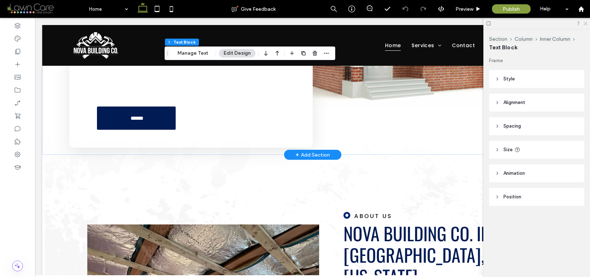
click at [585, 23] on icon at bounding box center [584, 23] width 5 height 5
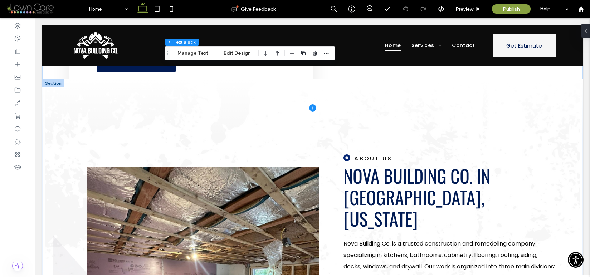
scroll to position [537, 0]
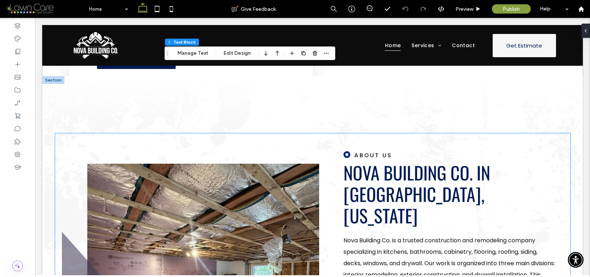
click at [444, 172] on span "Nova Building Co. In Dover, New Hampshire" at bounding box center [416, 193] width 147 height 69
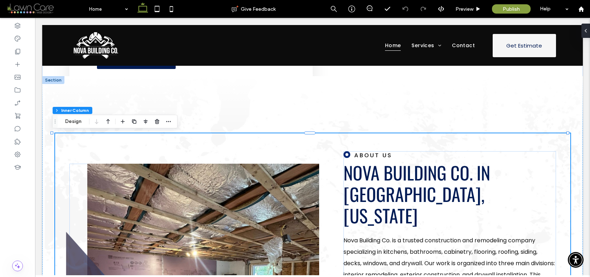
click at [444, 172] on span "Nova Building Co. In Dover, New Hampshire" at bounding box center [416, 193] width 147 height 69
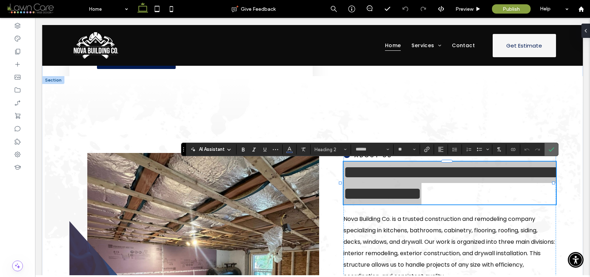
click at [549, 149] on icon "Confirm" at bounding box center [551, 150] width 6 height 6
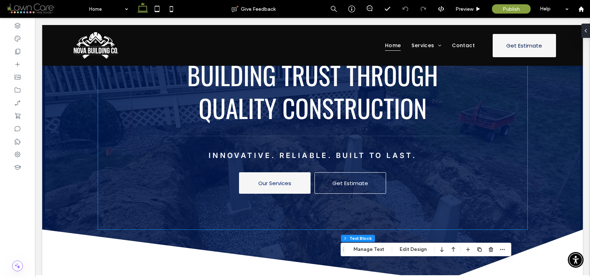
scroll to position [73, 0]
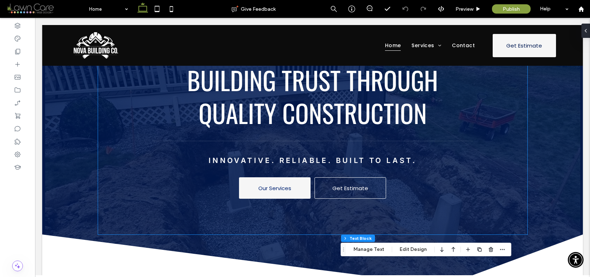
click at [297, 162] on span "Innovative. Reliable. Built to Last." at bounding box center [312, 160] width 208 height 9
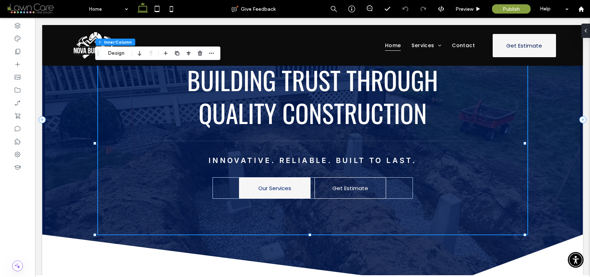
click at [297, 162] on span "Innovative. Reliable. Built to Last." at bounding box center [312, 160] width 208 height 9
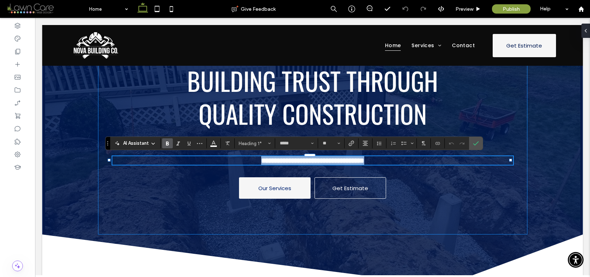
click at [297, 162] on span "**********" at bounding box center [312, 160] width 103 height 7
click at [474, 143] on icon "Confirm" at bounding box center [476, 144] width 6 height 6
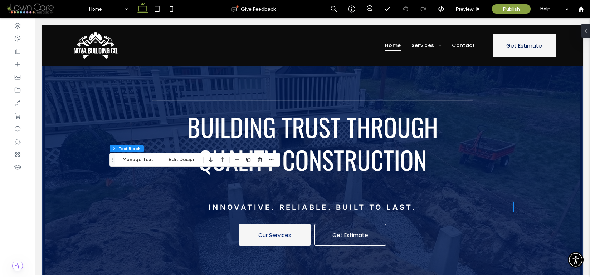
scroll to position [24, 0]
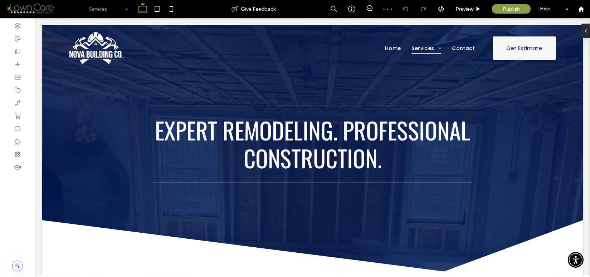
click at [103, 9] on input at bounding box center [106, 9] width 35 height 18
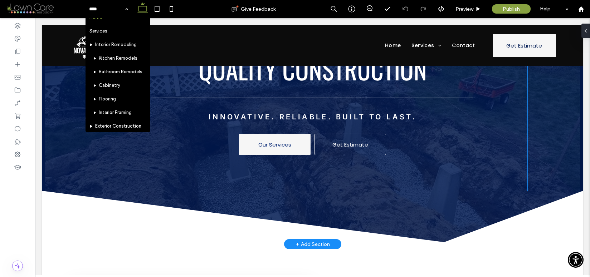
scroll to position [117, 0]
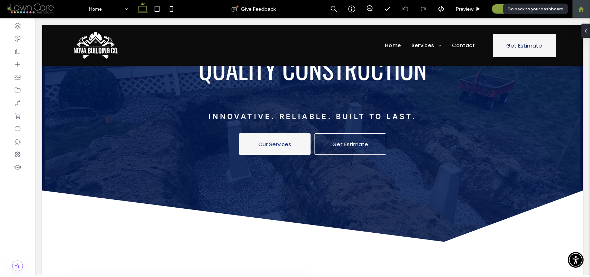
click at [581, 11] on icon at bounding box center [581, 9] width 6 height 6
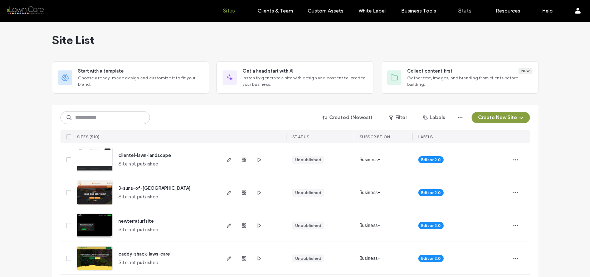
scroll to position [4, 0]
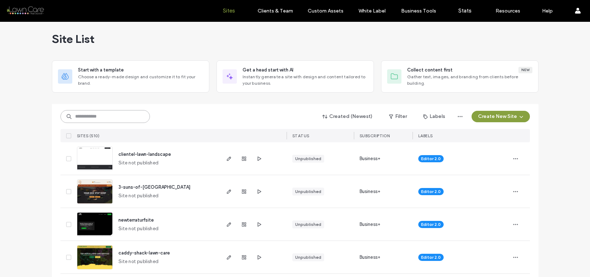
click at [122, 120] on input at bounding box center [104, 116] width 89 height 13
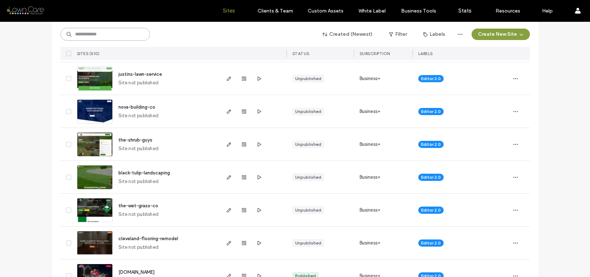
scroll to position [276, 0]
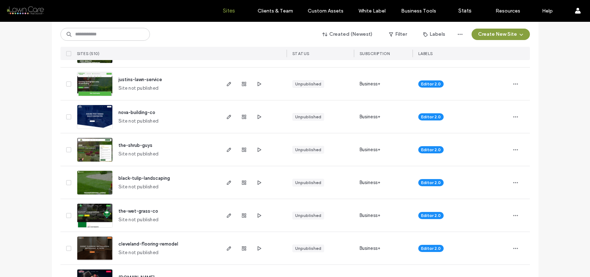
click at [97, 119] on img at bounding box center [94, 129] width 35 height 49
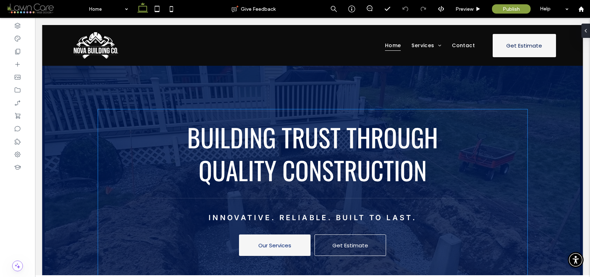
scroll to position [18, 0]
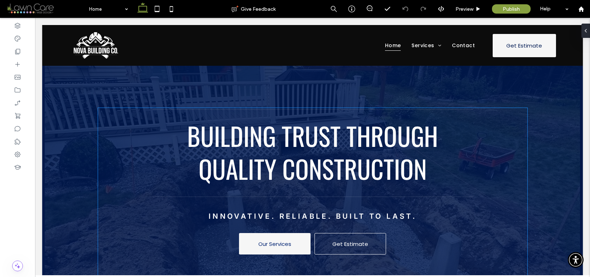
click at [331, 142] on span "Building Trust Through Quality Construction" at bounding box center [312, 152] width 251 height 70
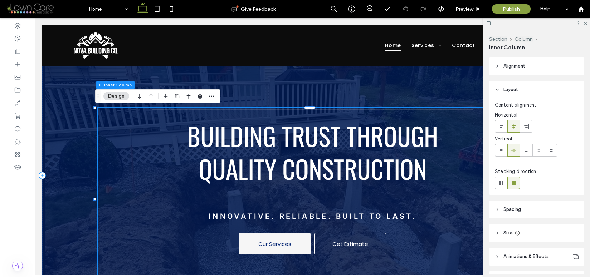
click at [331, 142] on span "Building Trust Through Quality Construction" at bounding box center [312, 152] width 251 height 70
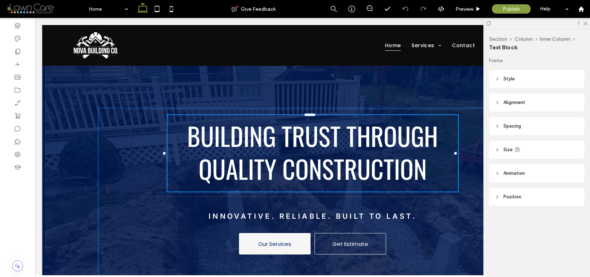
type input "******"
type input "**"
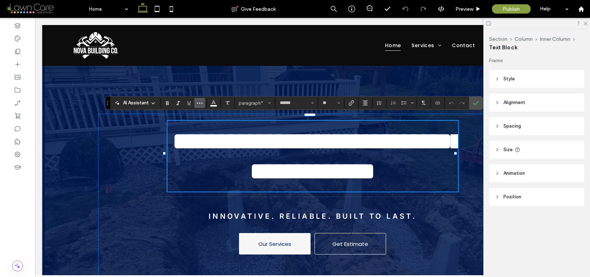
click at [201, 104] on icon "More" at bounding box center [200, 103] width 6 height 6
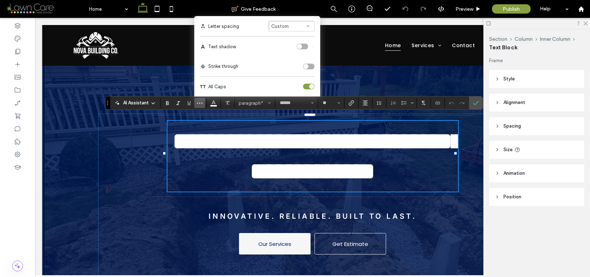
click at [306, 85] on div "toggle" at bounding box center [308, 87] width 11 height 6
click at [310, 86] on div "toggle" at bounding box center [308, 87] width 11 height 6
click at [476, 102] on icon "Confirm" at bounding box center [476, 103] width 6 height 6
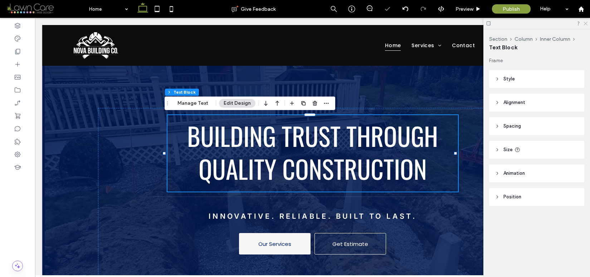
click at [585, 23] on icon at bounding box center [584, 23] width 5 height 5
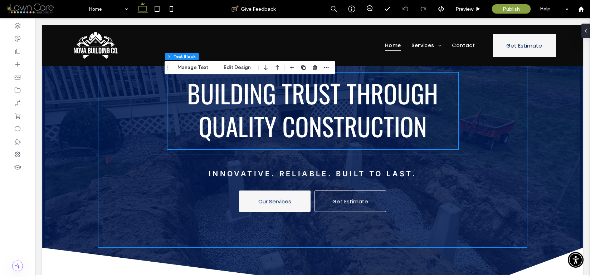
scroll to position [61, 0]
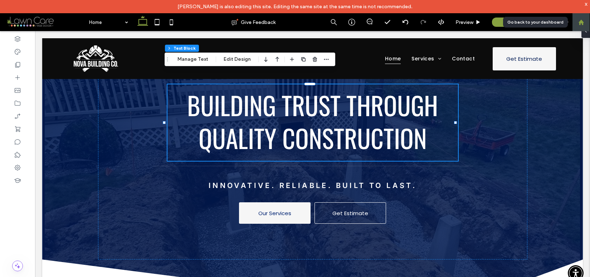
click at [580, 22] on use at bounding box center [580, 21] width 5 height 5
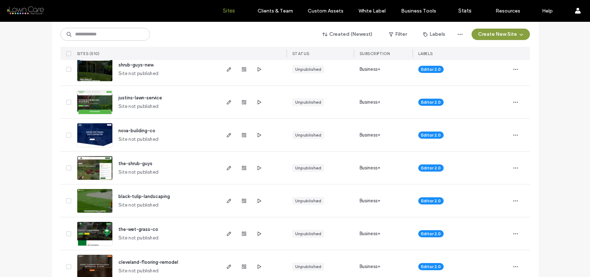
scroll to position [260, 0]
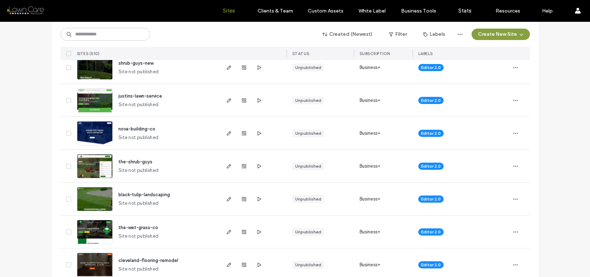
click at [97, 139] on img at bounding box center [94, 146] width 35 height 49
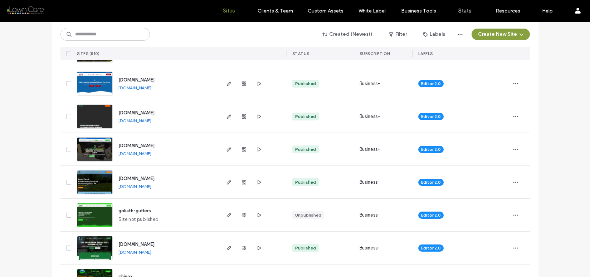
scroll to position [471, 0]
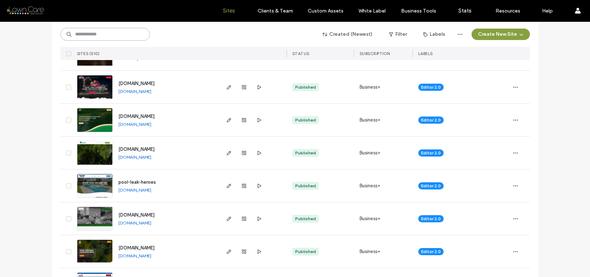
click at [93, 37] on input at bounding box center [104, 34] width 89 height 13
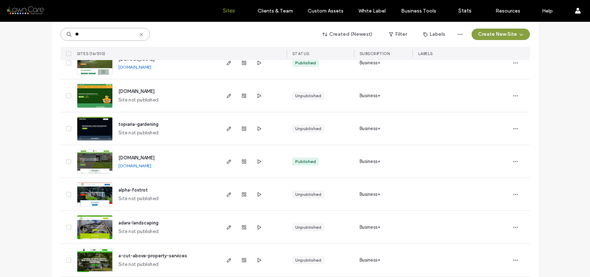
scroll to position [268, 0]
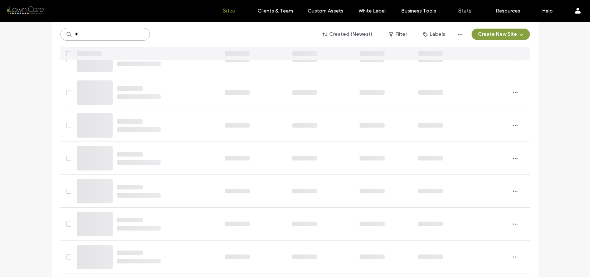
type input "*"
